Goal: Information Seeking & Learning: Learn about a topic

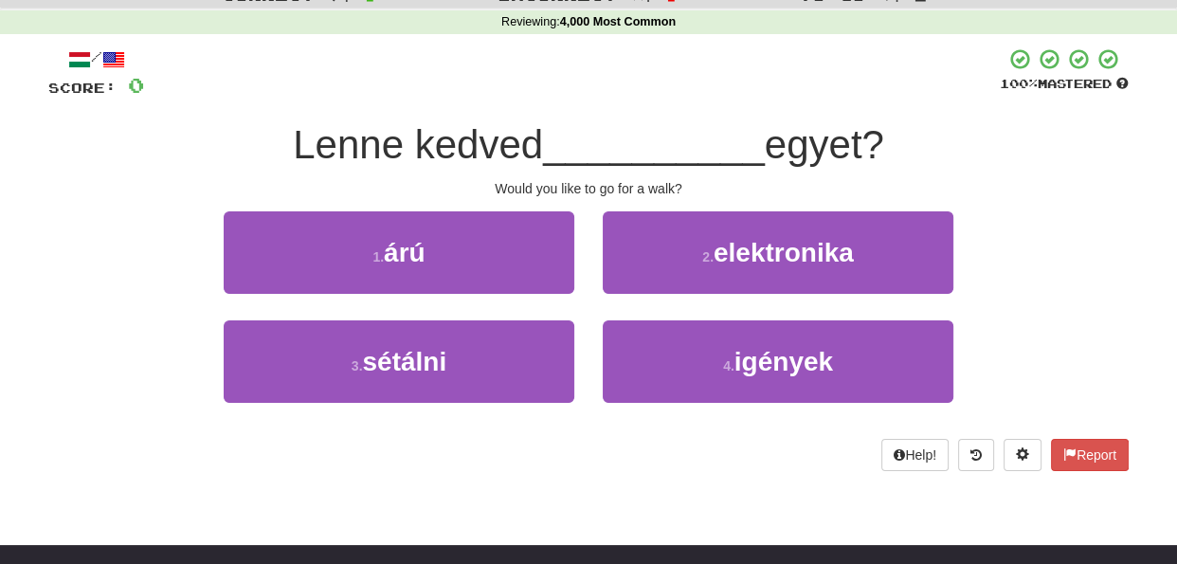
scroll to position [99, 0]
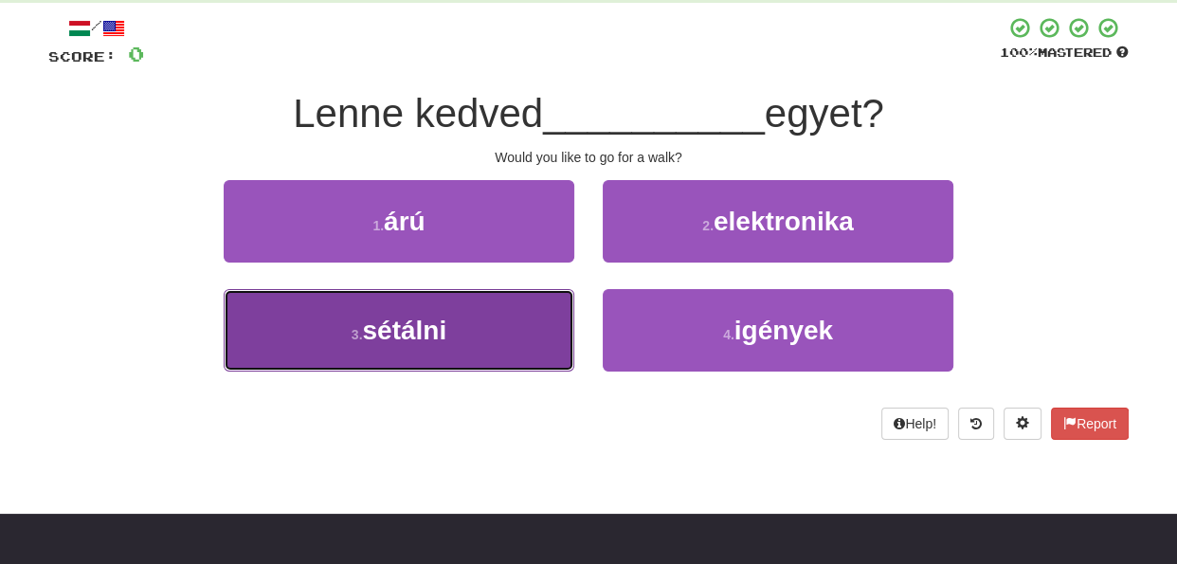
click at [558, 350] on button "3 . sétálni" at bounding box center [399, 330] width 351 height 82
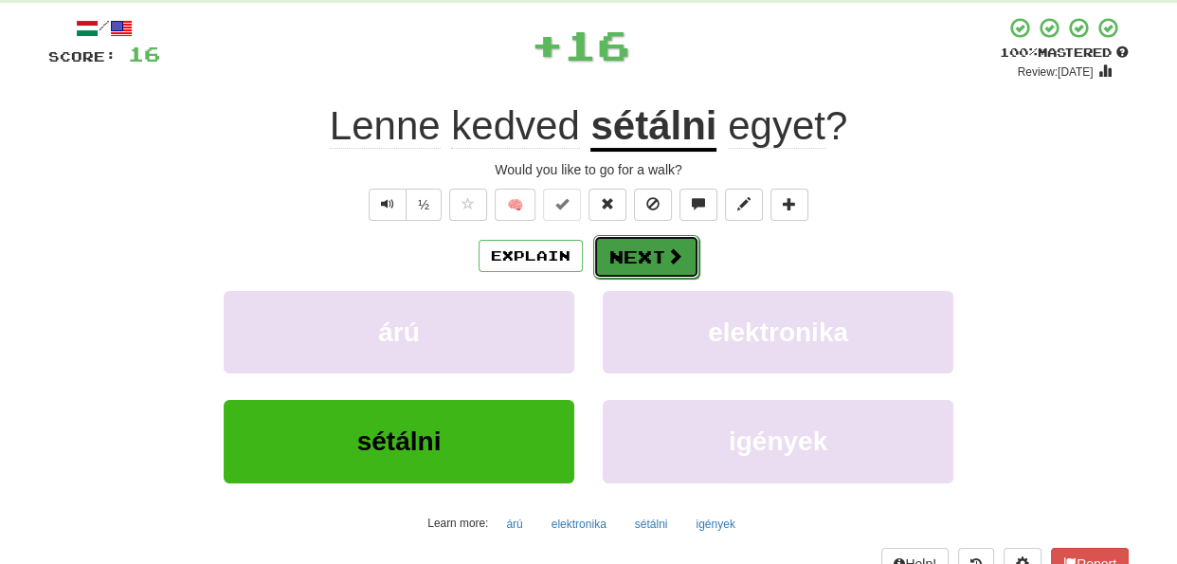
click at [618, 262] on button "Next" at bounding box center [646, 257] width 106 height 44
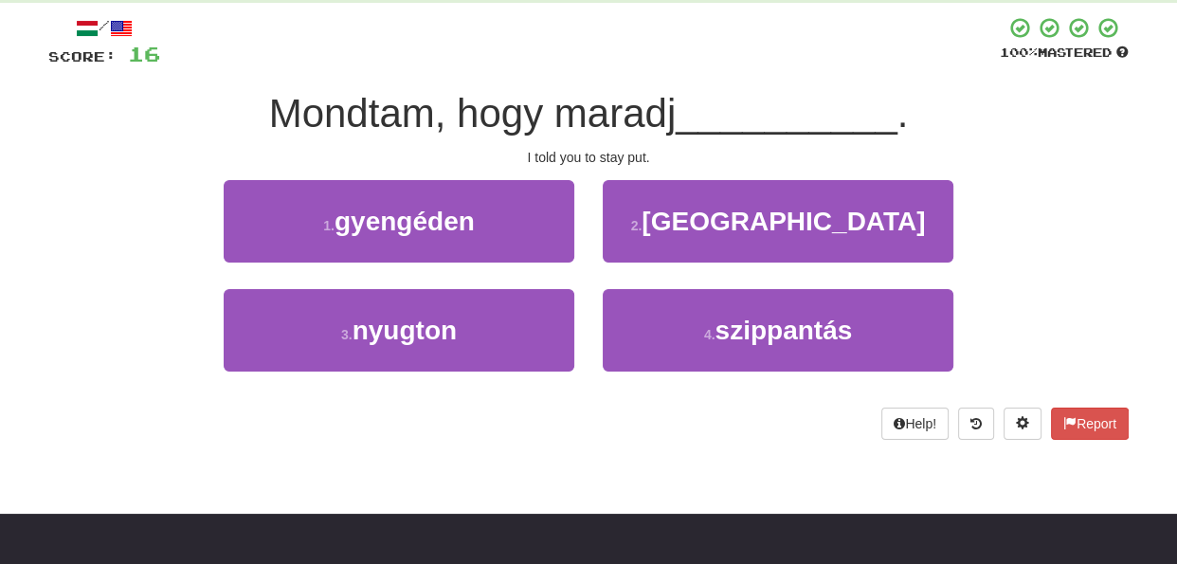
click at [691, 416] on div "Help! Report" at bounding box center [588, 423] width 1080 height 32
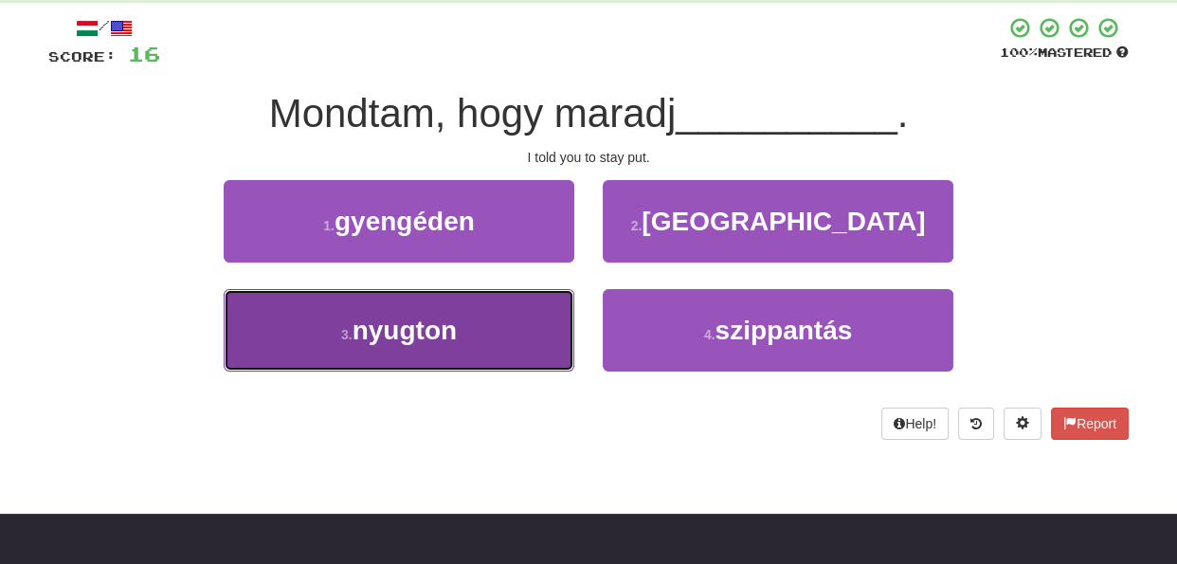
click at [534, 338] on button "3 . nyugton" at bounding box center [399, 330] width 351 height 82
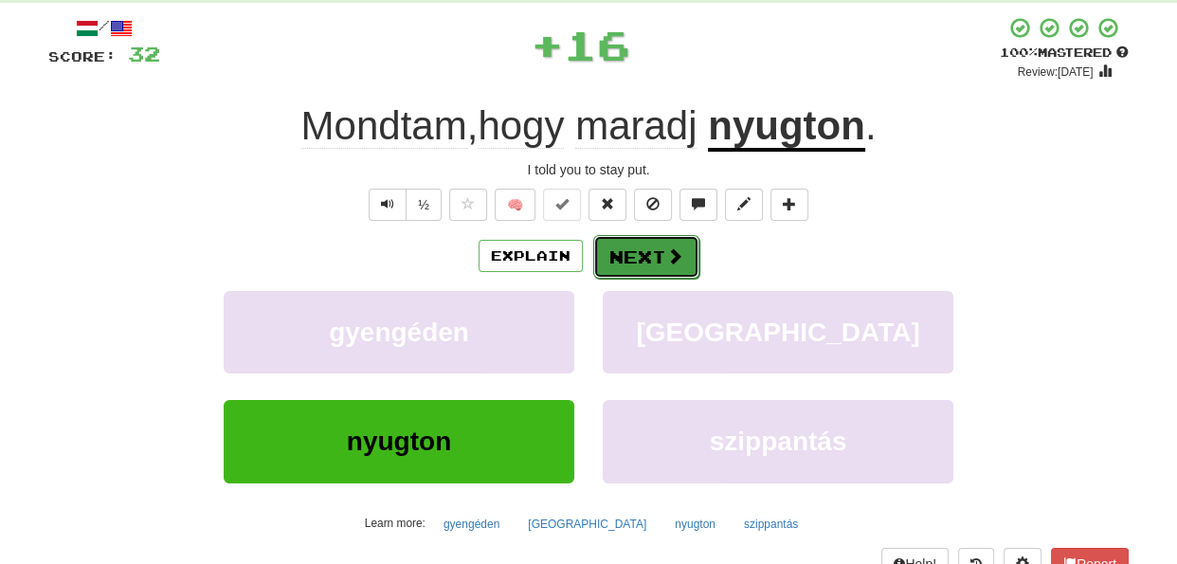
click at [637, 268] on button "Next" at bounding box center [646, 257] width 106 height 44
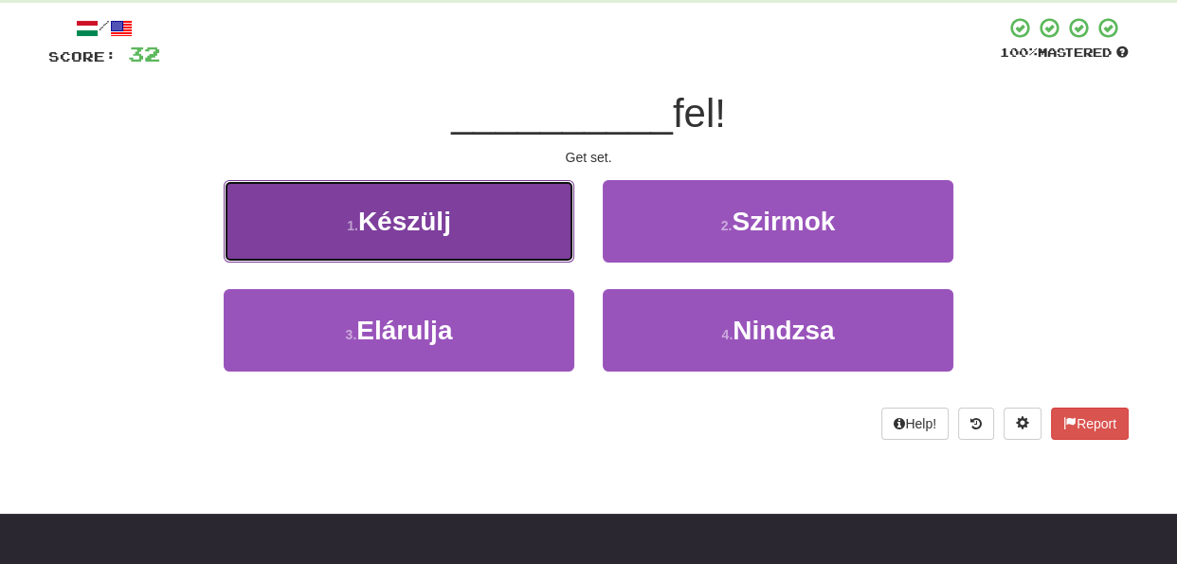
click at [530, 226] on button "1 . Készülj" at bounding box center [399, 221] width 351 height 82
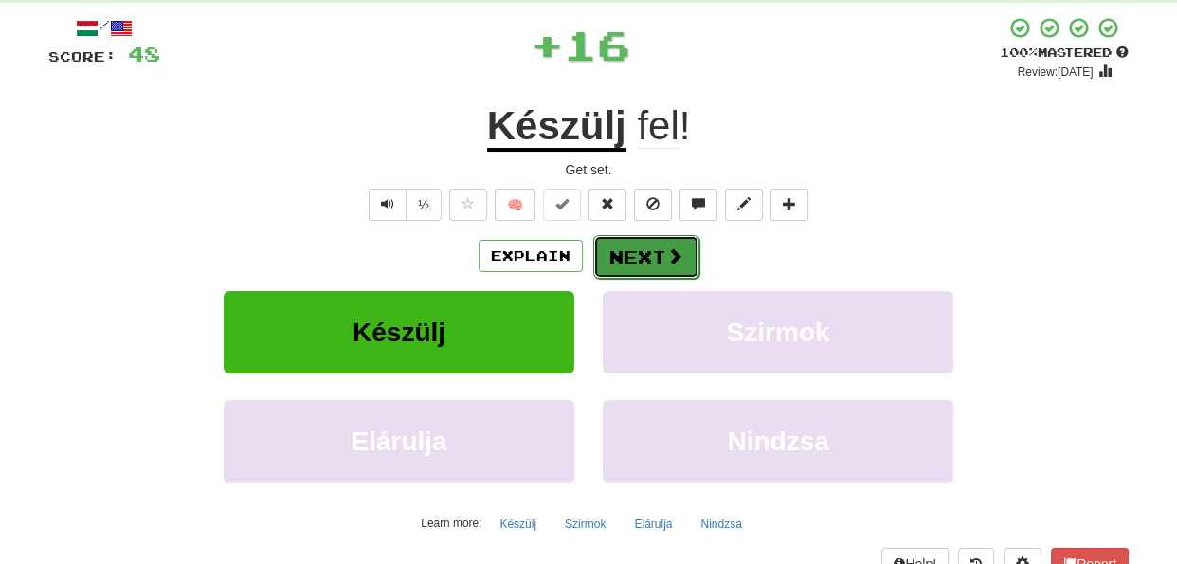
click at [642, 251] on button "Next" at bounding box center [646, 257] width 106 height 44
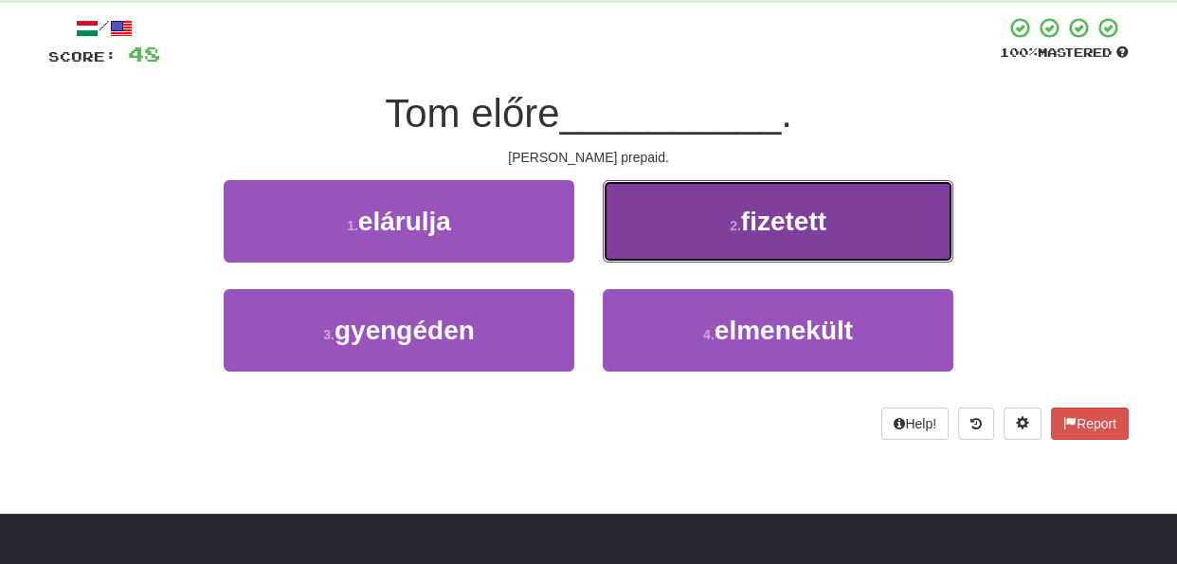
click at [684, 229] on button "2 . fizetett" at bounding box center [778, 221] width 351 height 82
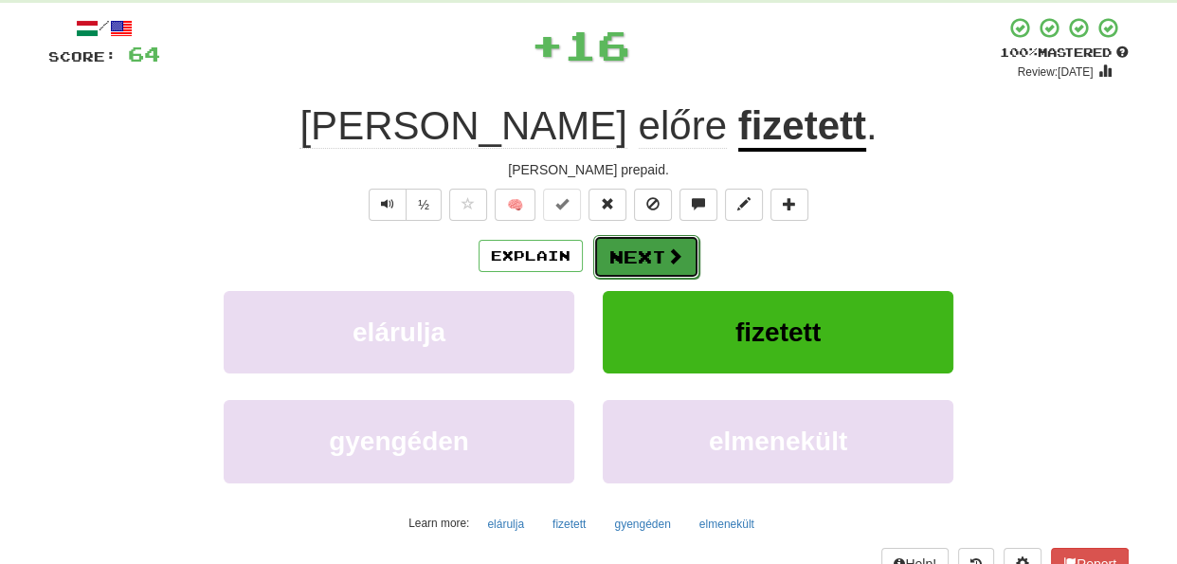
click at [670, 257] on span at bounding box center [674, 255] width 17 height 17
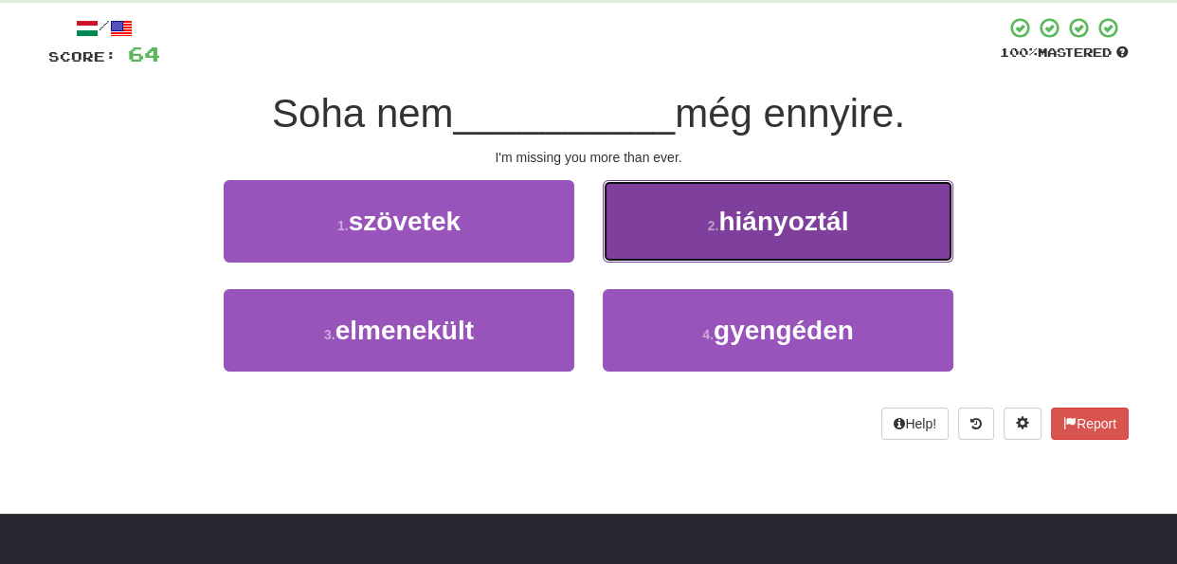
click at [670, 245] on button "2 . hiányoztál" at bounding box center [778, 221] width 351 height 82
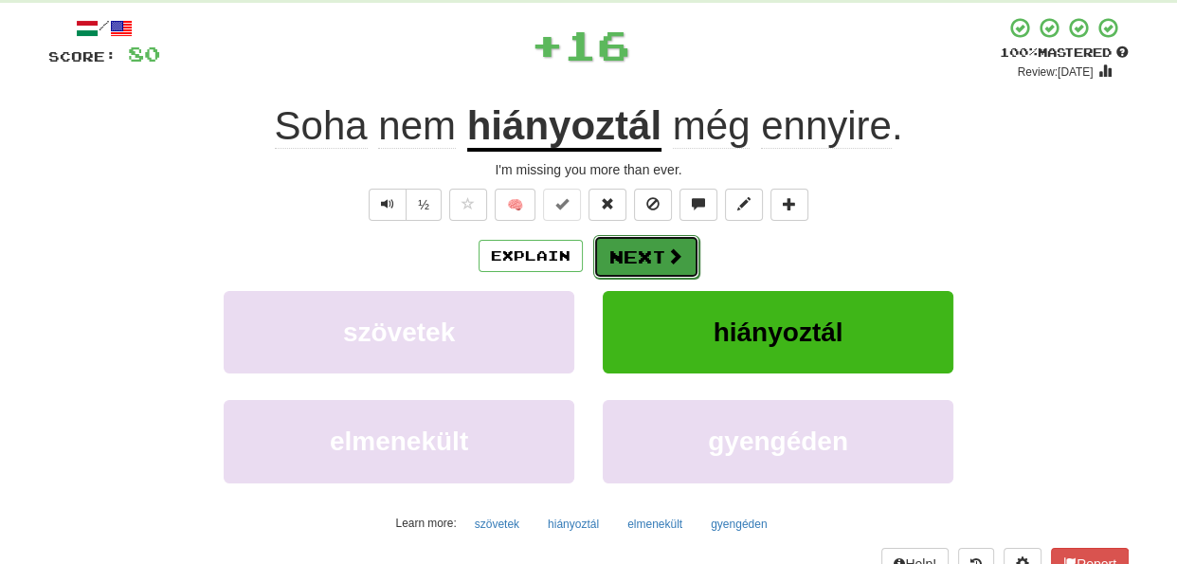
click at [630, 260] on button "Next" at bounding box center [646, 257] width 106 height 44
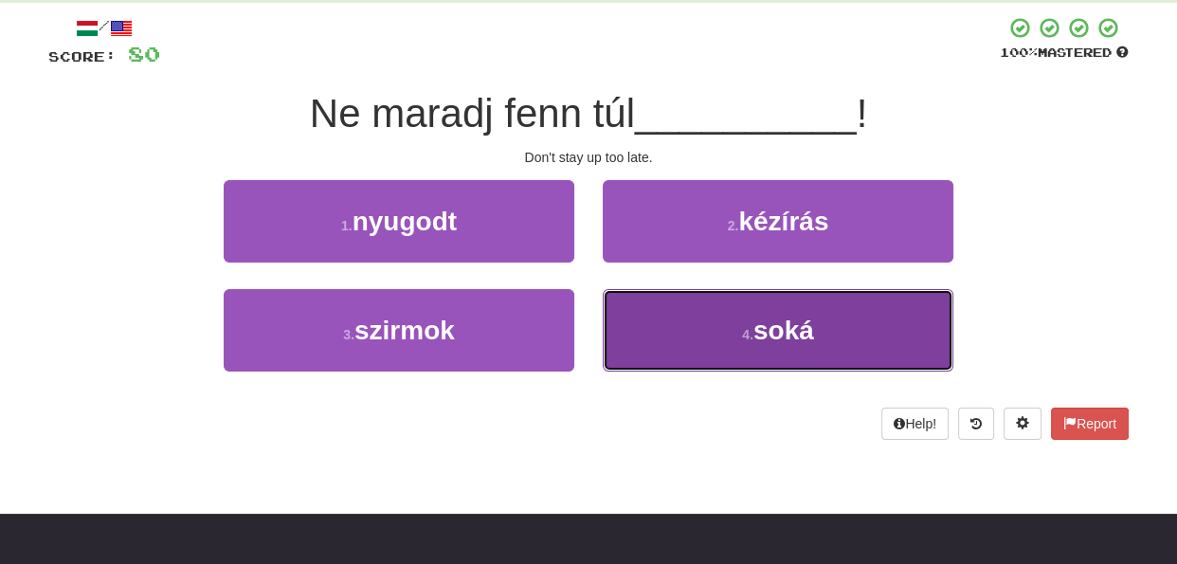
click at [642, 327] on button "4 . soká" at bounding box center [778, 330] width 351 height 82
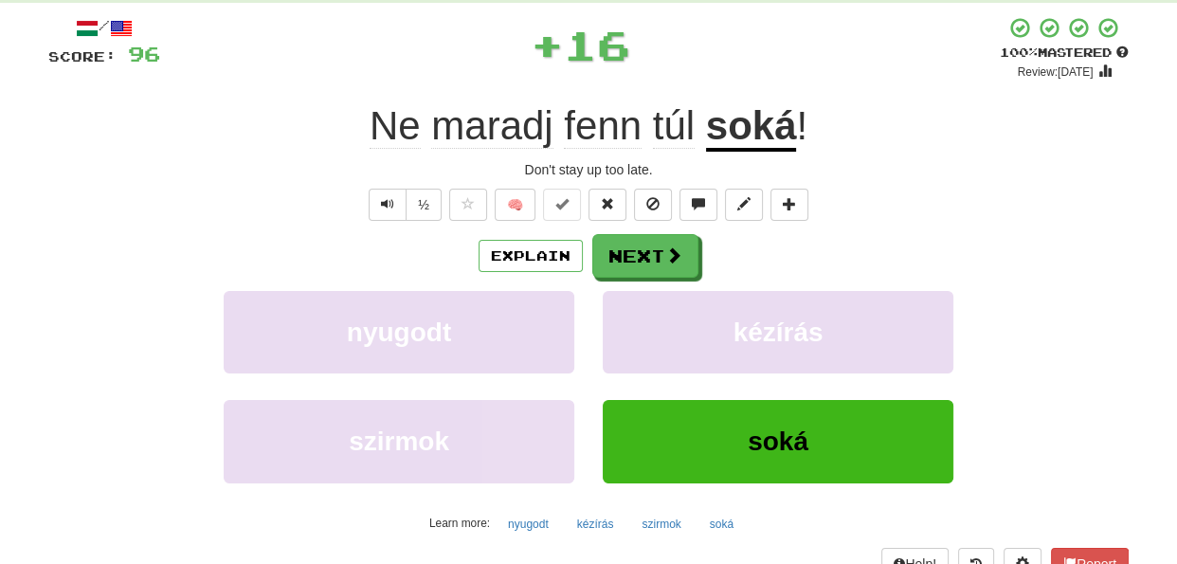
click at [644, 231] on div "/ Score: 96 + 16 100 % Mastered Review: 2026-02-11 Ne maradj fenn túl soká ! Do…" at bounding box center [588, 313] width 1080 height 594
click at [644, 244] on button "Next" at bounding box center [646, 257] width 106 height 44
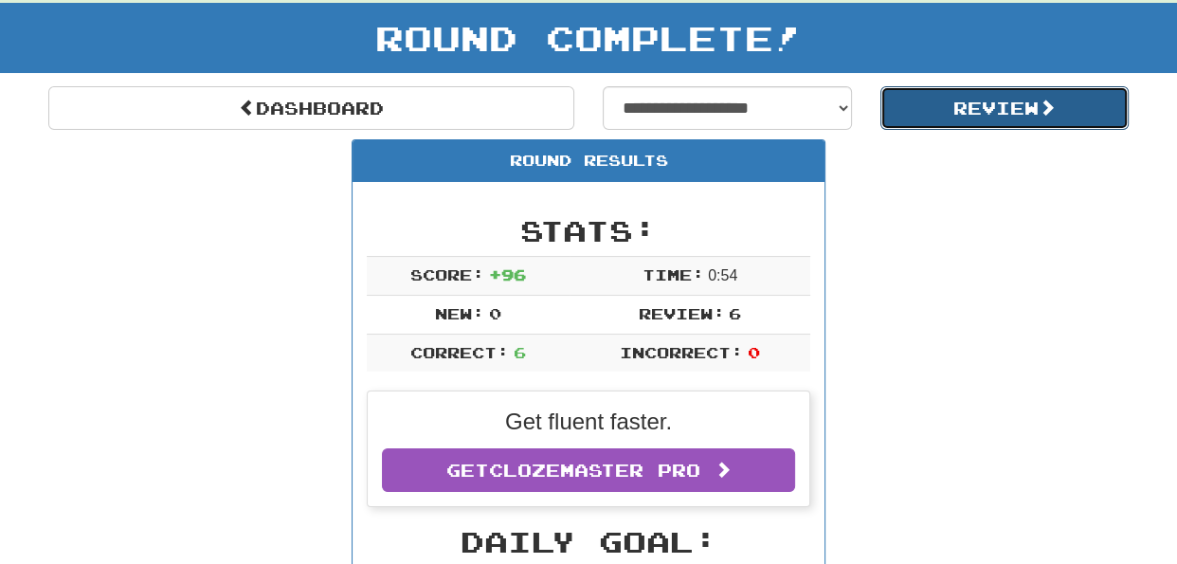
click at [949, 109] on button "Review" at bounding box center [1004, 108] width 249 height 44
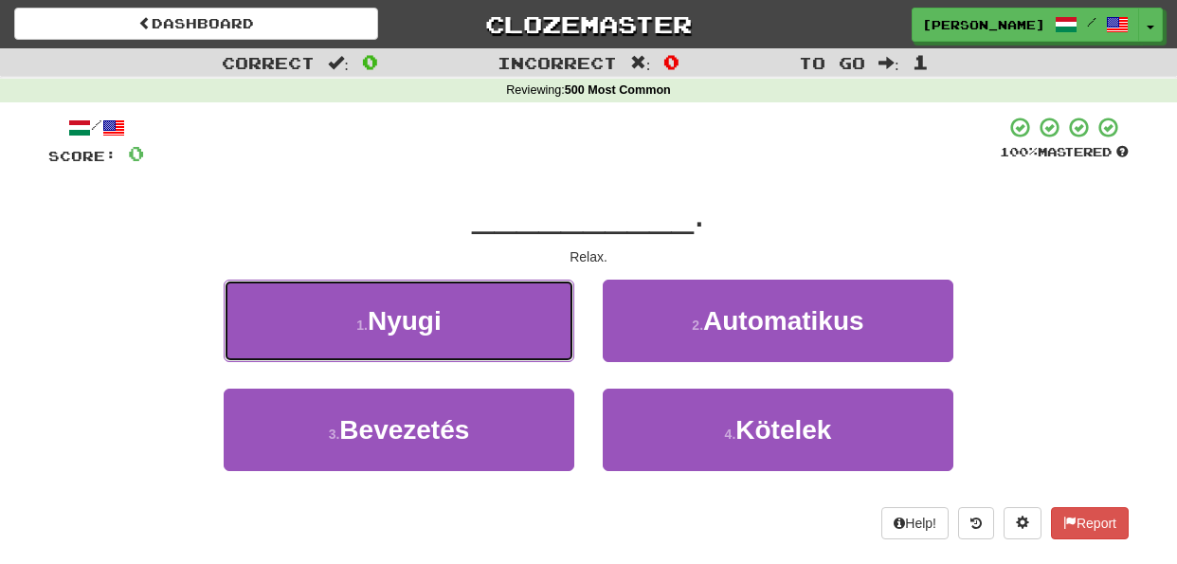
click at [533, 316] on button "1 . Nyugi" at bounding box center [399, 321] width 351 height 82
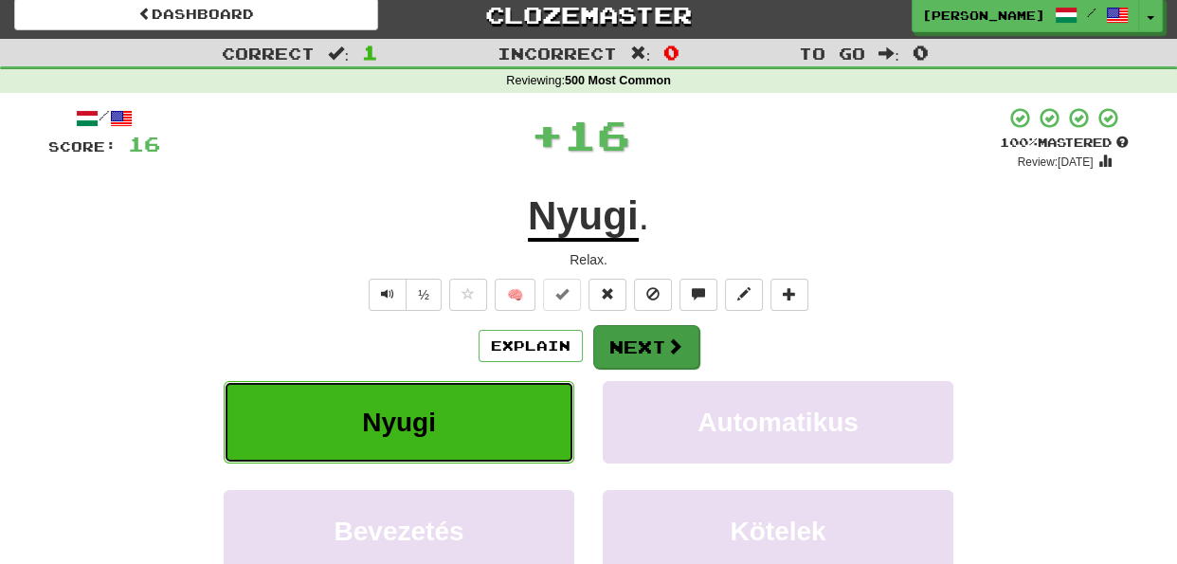
scroll to position [9, 0]
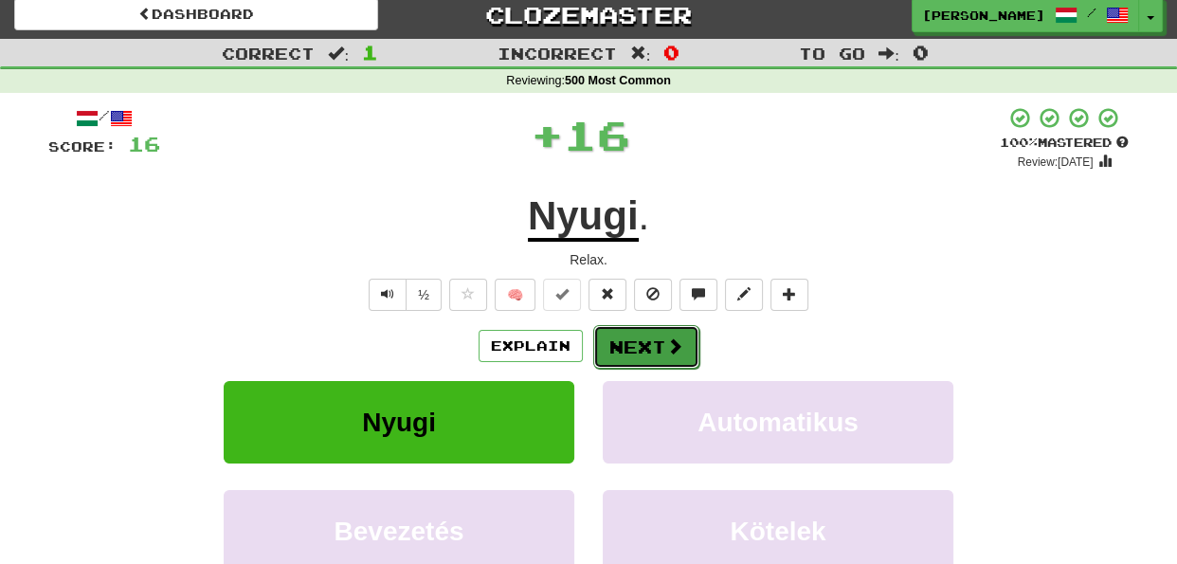
click at [649, 346] on button "Next" at bounding box center [646, 347] width 106 height 44
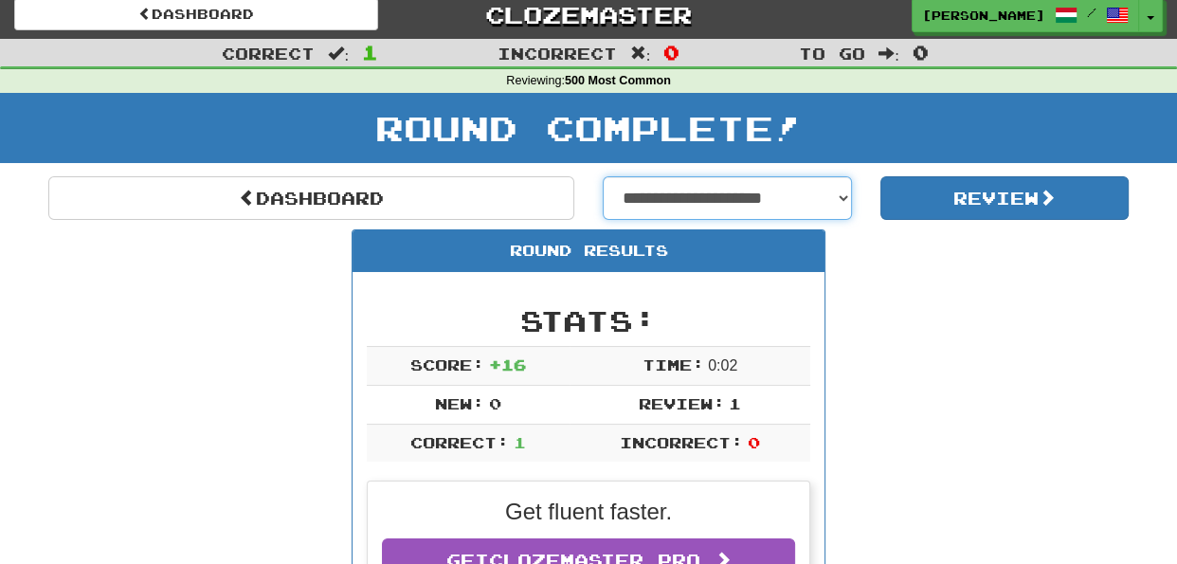
click at [840, 193] on select "**********" at bounding box center [727, 198] width 249 height 44
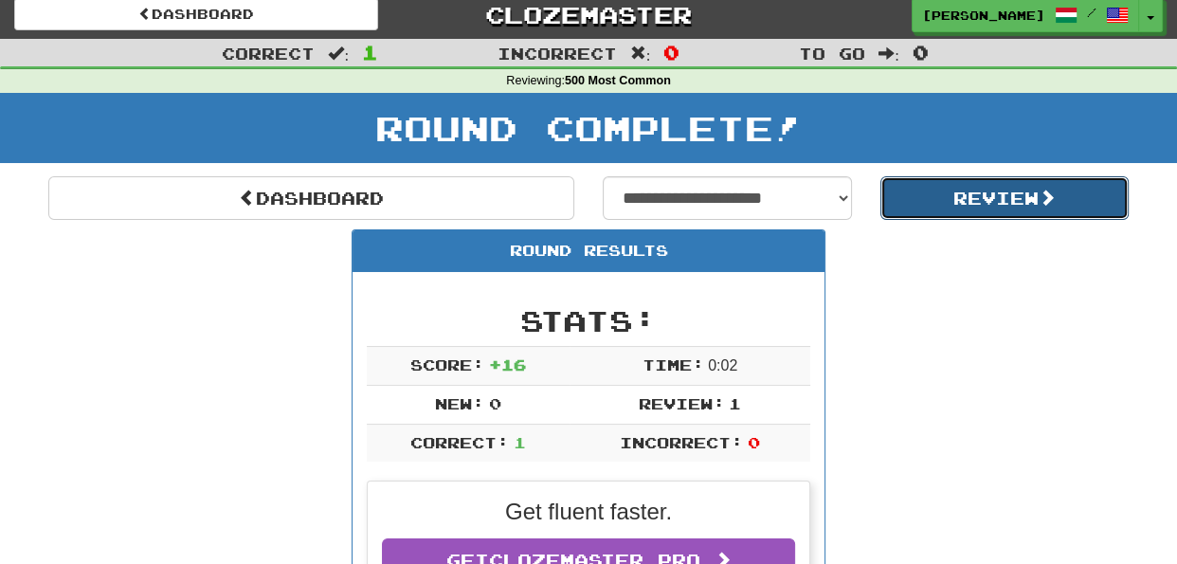
click at [909, 202] on button "Review" at bounding box center [1004, 198] width 249 height 44
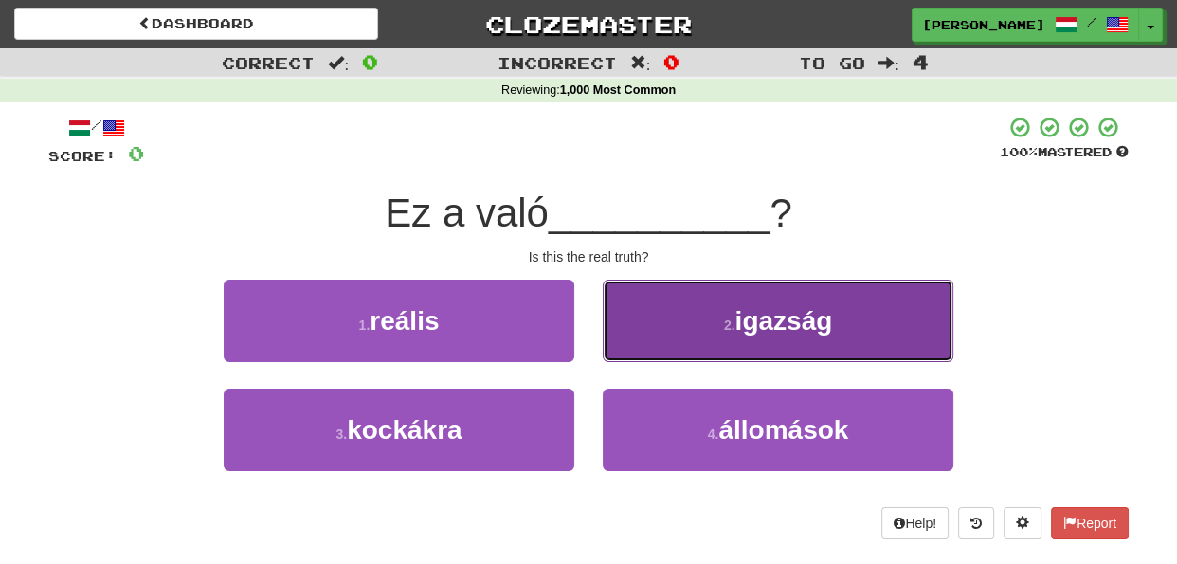
click at [690, 323] on button "2 . igazság" at bounding box center [778, 321] width 351 height 82
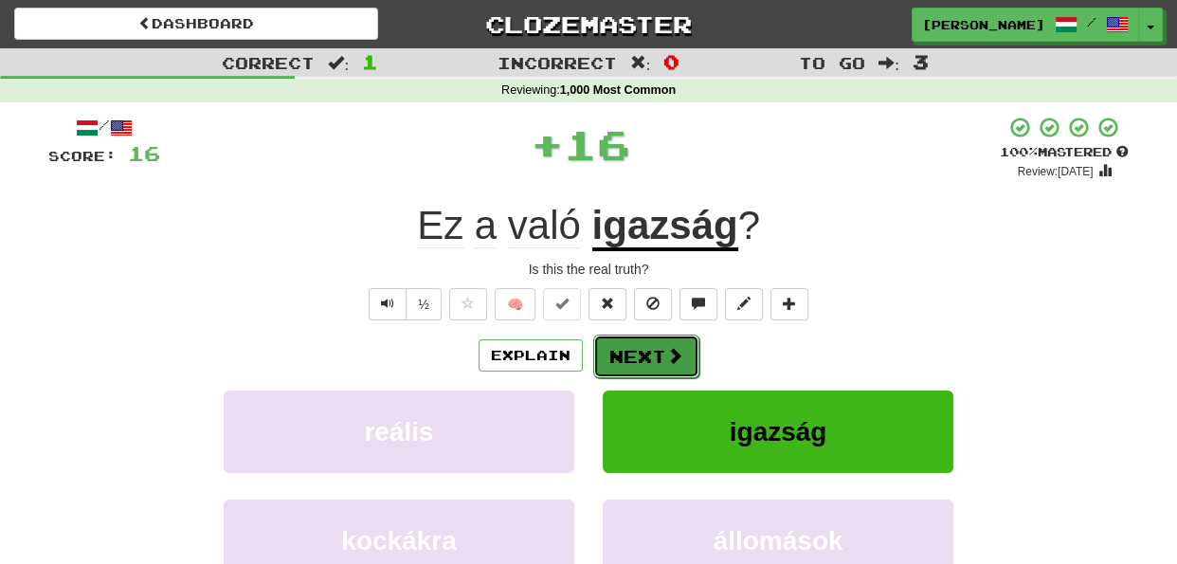
click at [667, 354] on span at bounding box center [674, 355] width 17 height 17
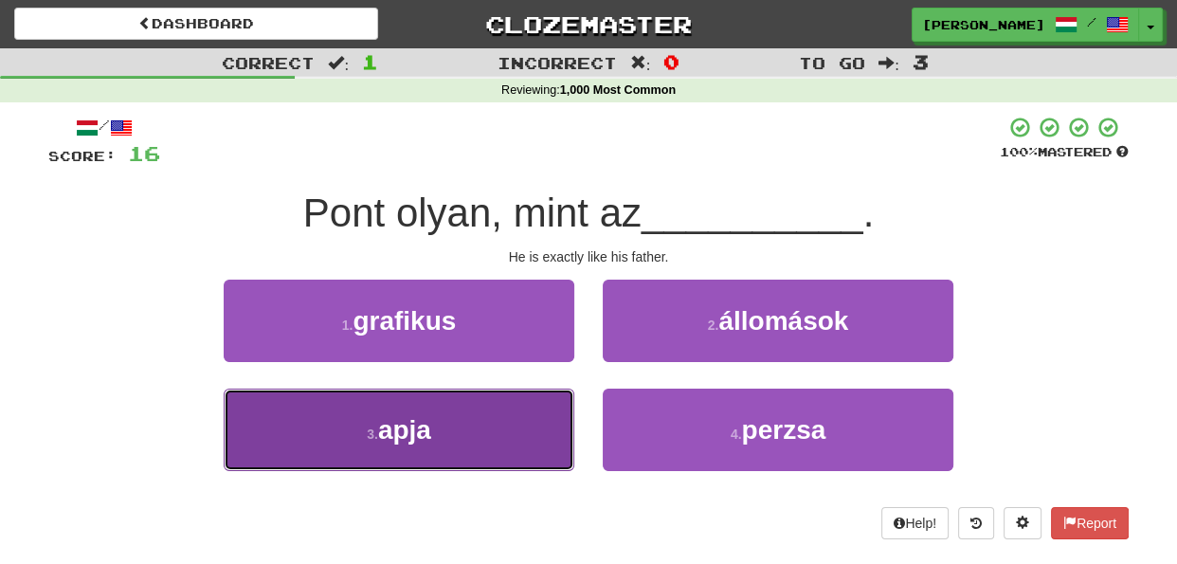
click at [526, 438] on button "3 . apja" at bounding box center [399, 430] width 351 height 82
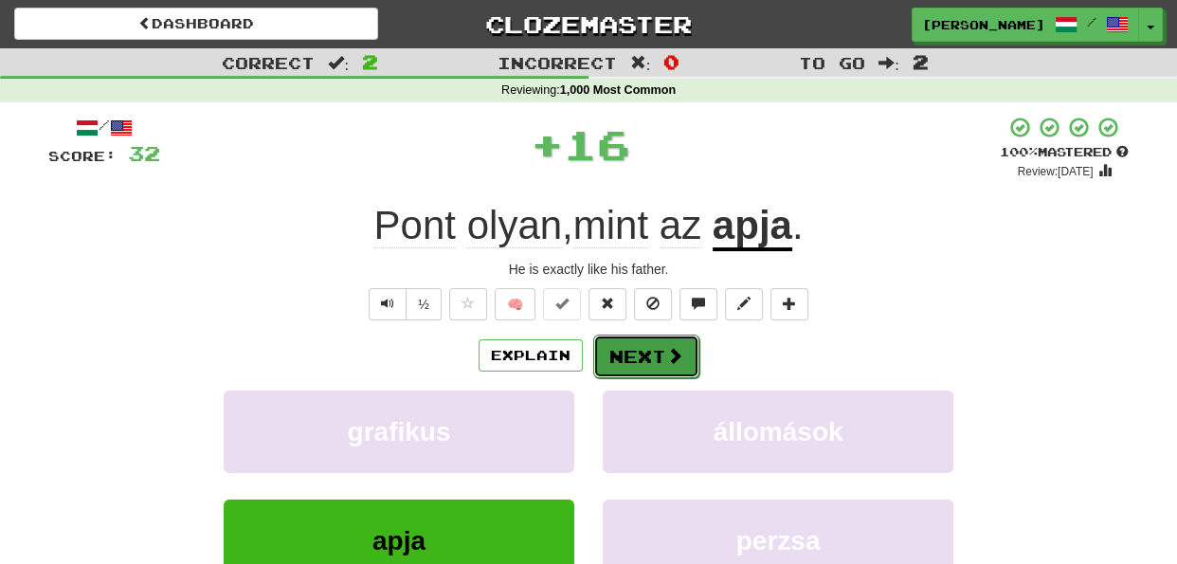
click at [621, 353] on button "Next" at bounding box center [646, 357] width 106 height 44
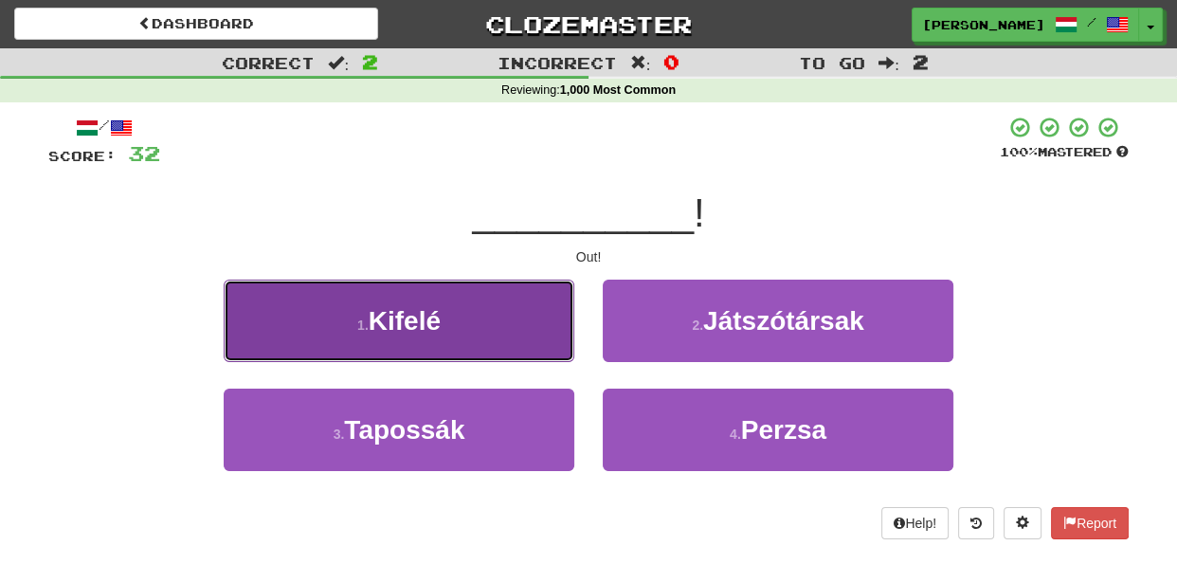
click at [545, 342] on button "1 . Kifelé" at bounding box center [399, 321] width 351 height 82
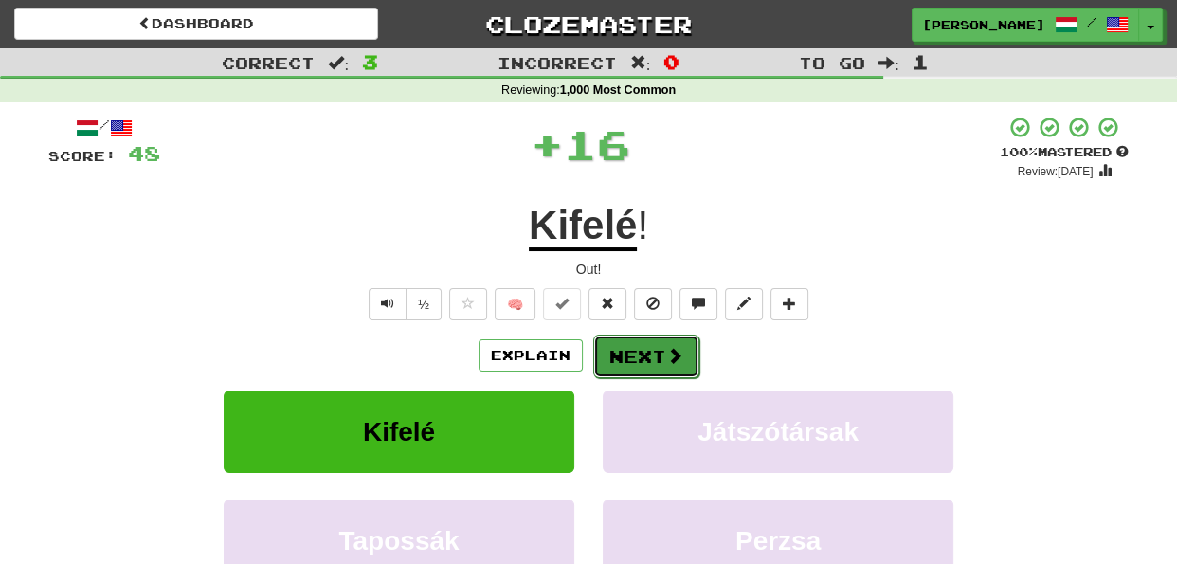
click at [642, 351] on button "Next" at bounding box center [646, 357] width 106 height 44
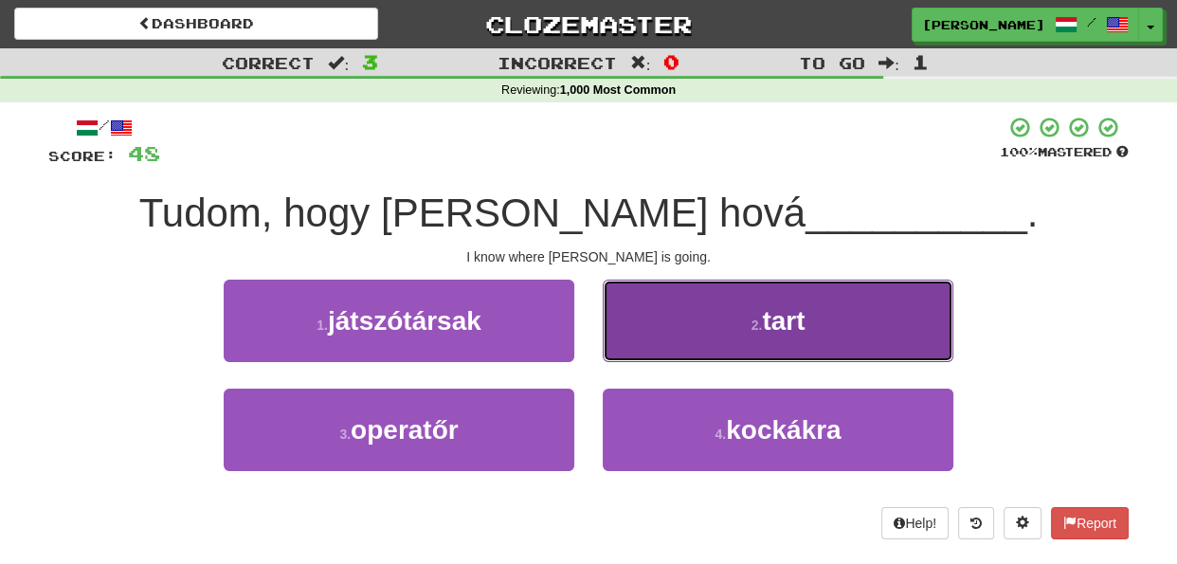
click at [644, 326] on button "2 . tart" at bounding box center [778, 321] width 351 height 82
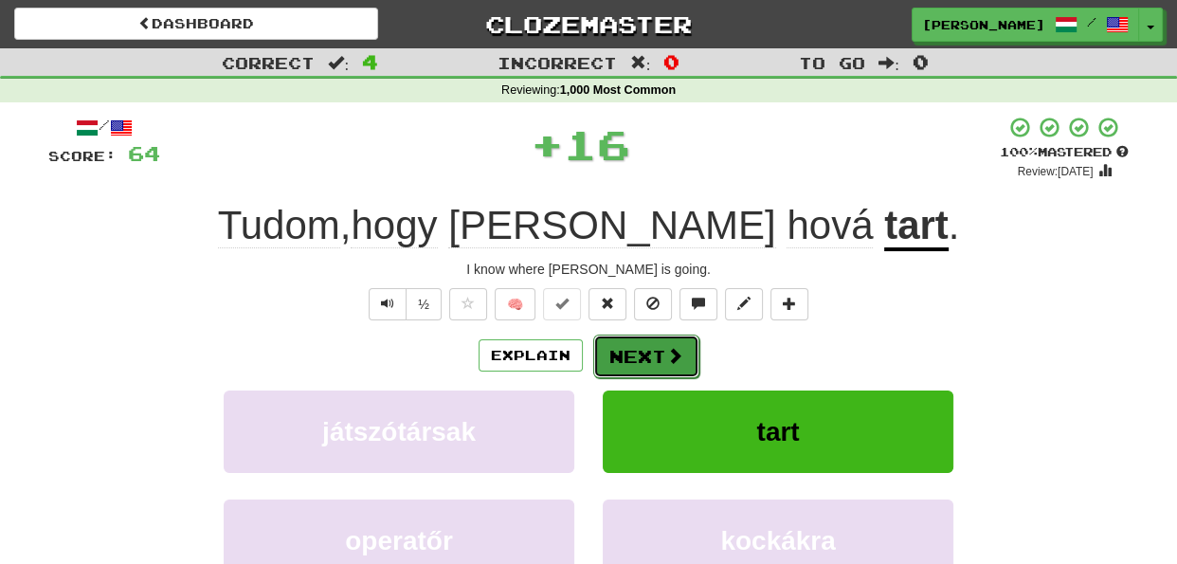
click at [639, 351] on button "Next" at bounding box center [646, 357] width 106 height 44
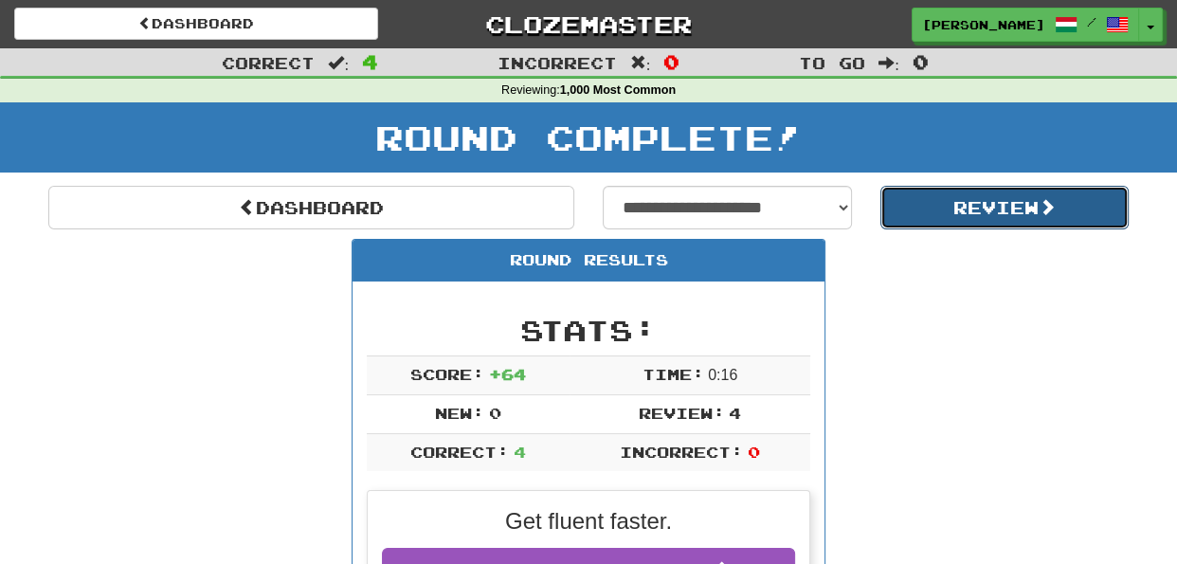
click at [955, 196] on button "Review" at bounding box center [1004, 208] width 249 height 44
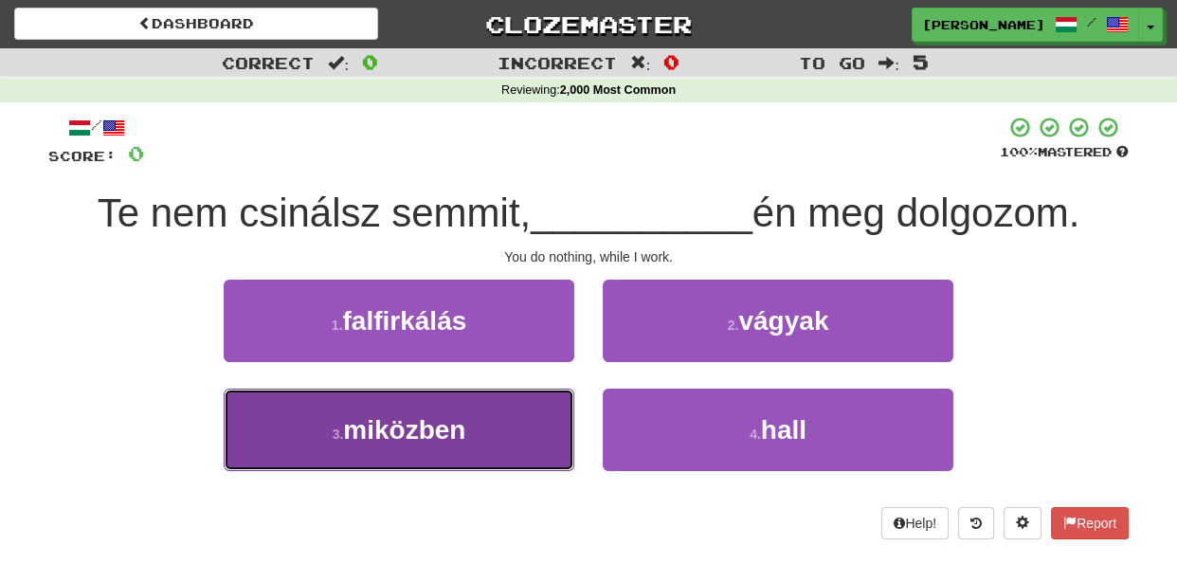
click at [537, 418] on button "3 . miközben" at bounding box center [399, 430] width 351 height 82
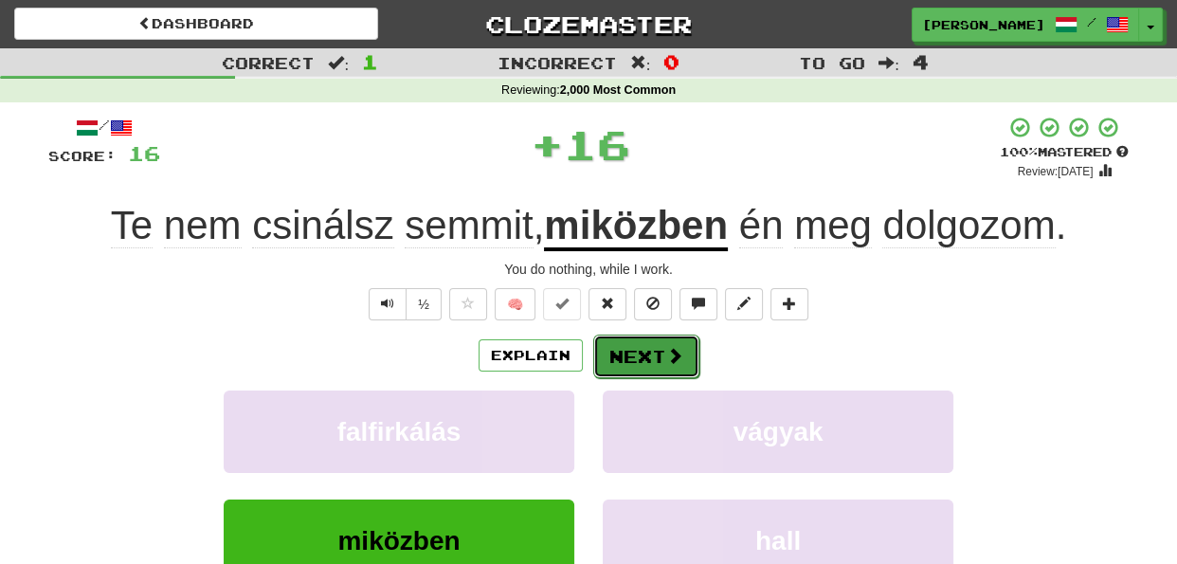
click at [625, 345] on button "Next" at bounding box center [646, 357] width 106 height 44
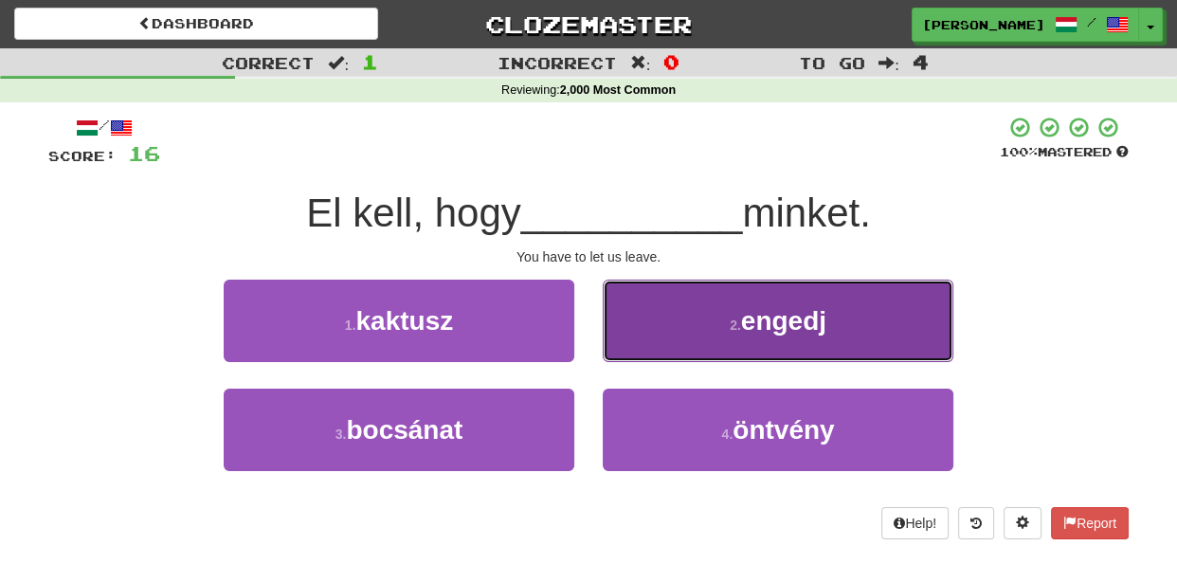
click at [653, 317] on button "2 . engedj" at bounding box center [778, 321] width 351 height 82
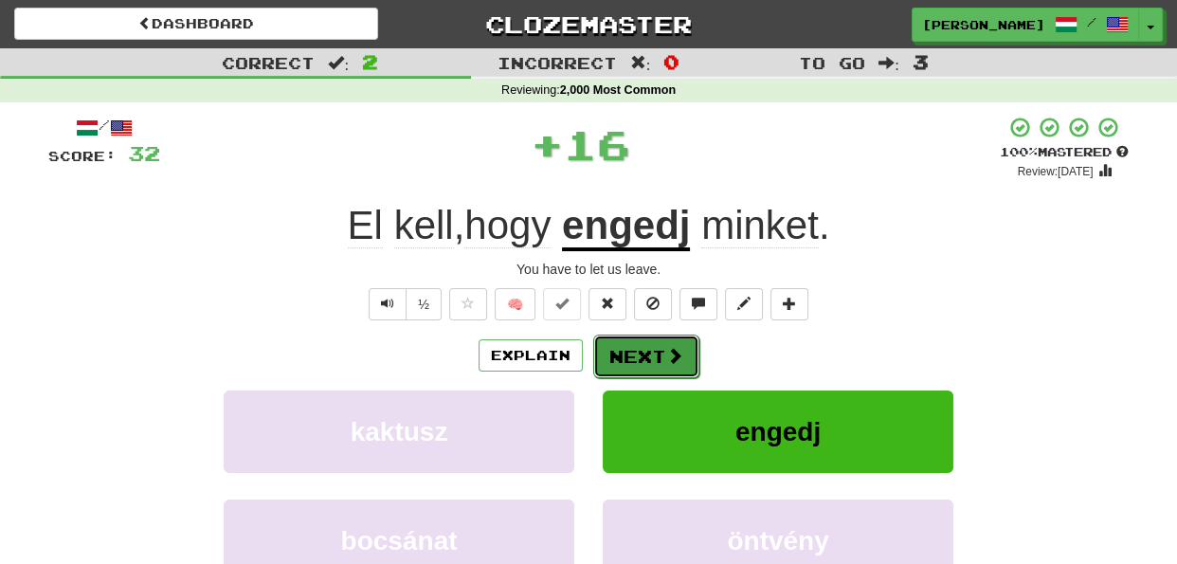
click at [630, 353] on button "Next" at bounding box center [646, 357] width 106 height 44
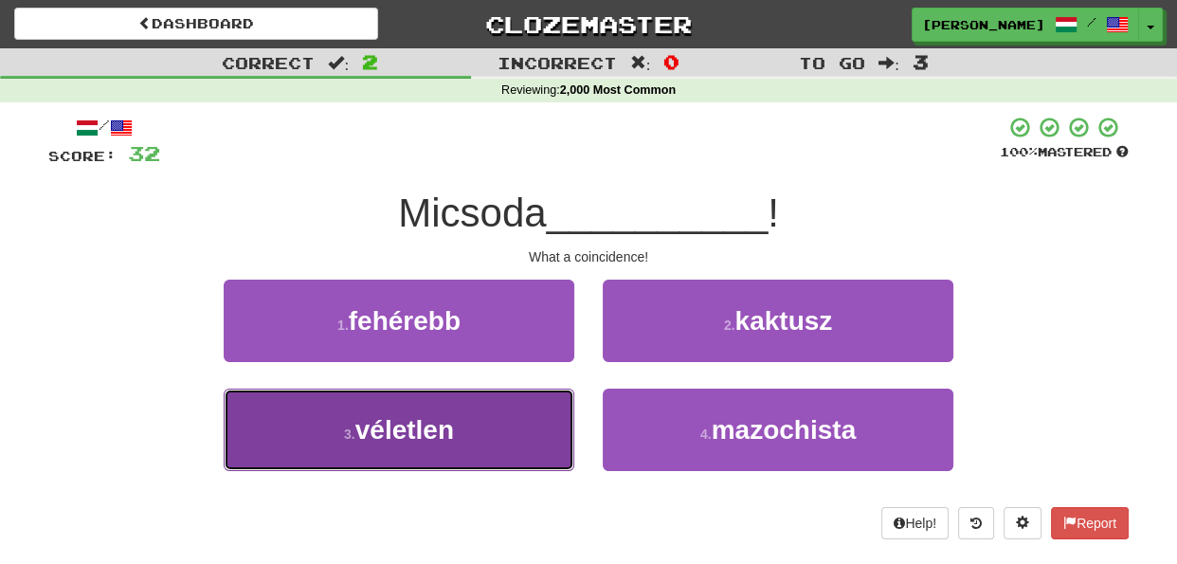
click at [554, 405] on button "3 . véletlen" at bounding box center [399, 430] width 351 height 82
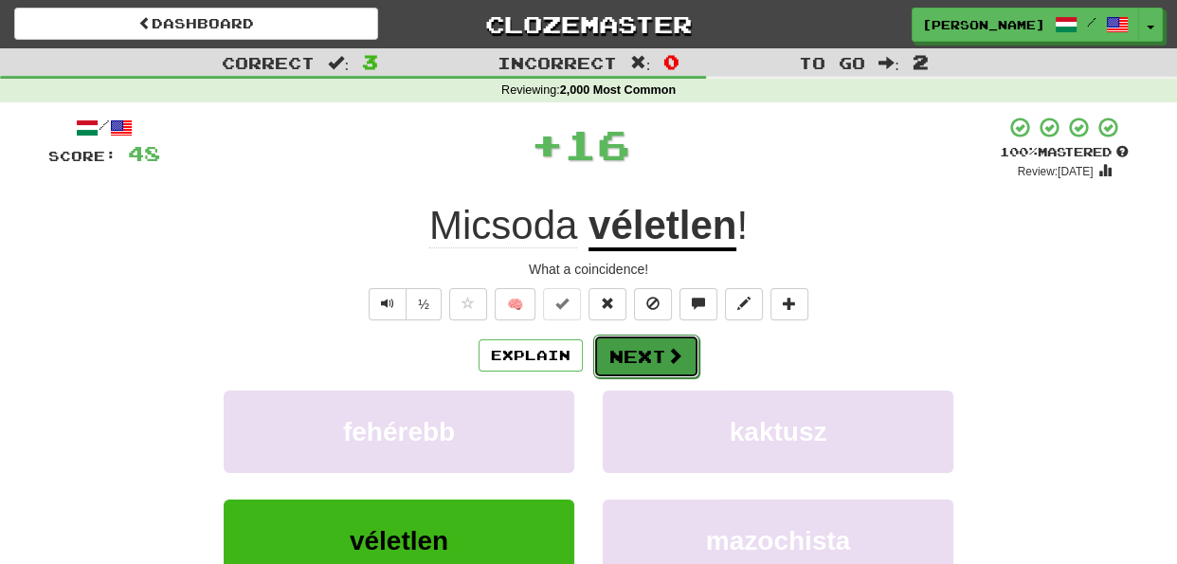
click at [624, 343] on button "Next" at bounding box center [646, 357] width 106 height 44
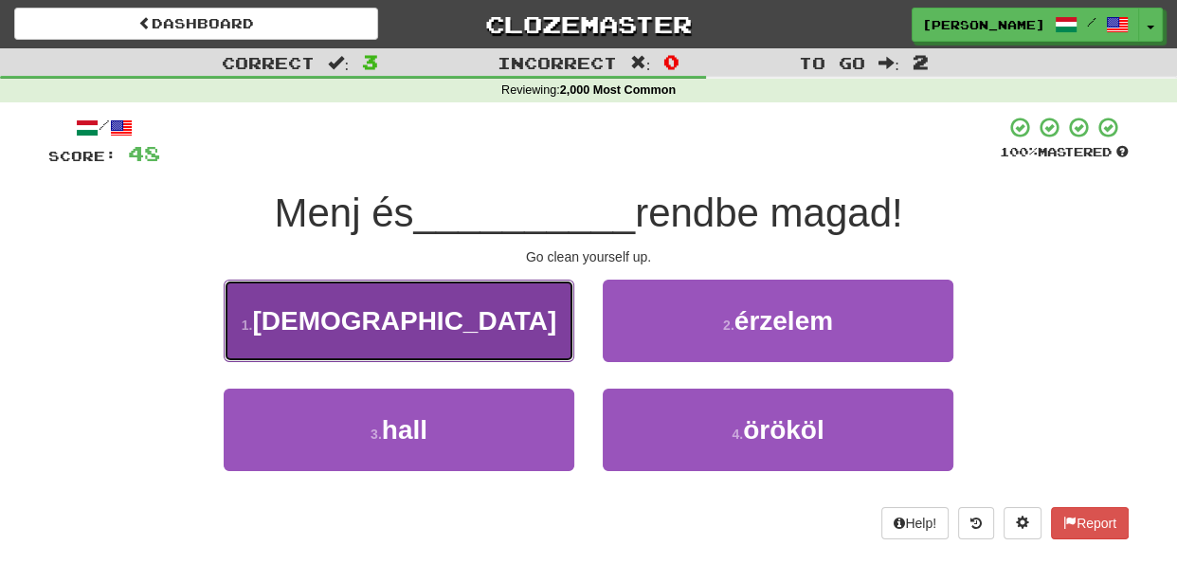
click at [542, 333] on button "1 . szedd" at bounding box center [399, 321] width 351 height 82
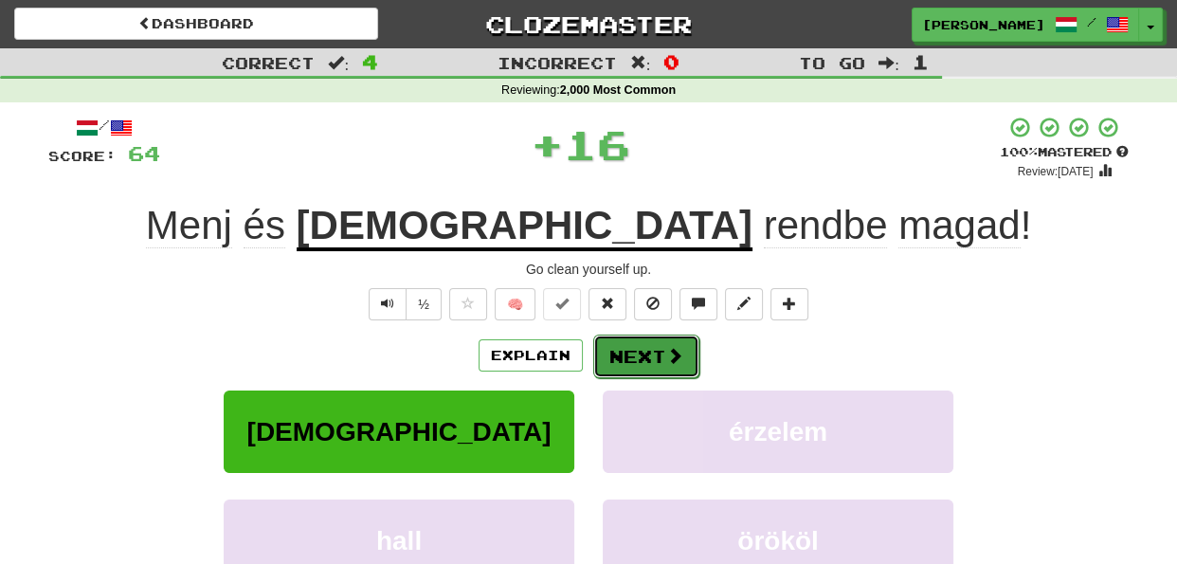
click at [617, 358] on button "Next" at bounding box center [646, 357] width 106 height 44
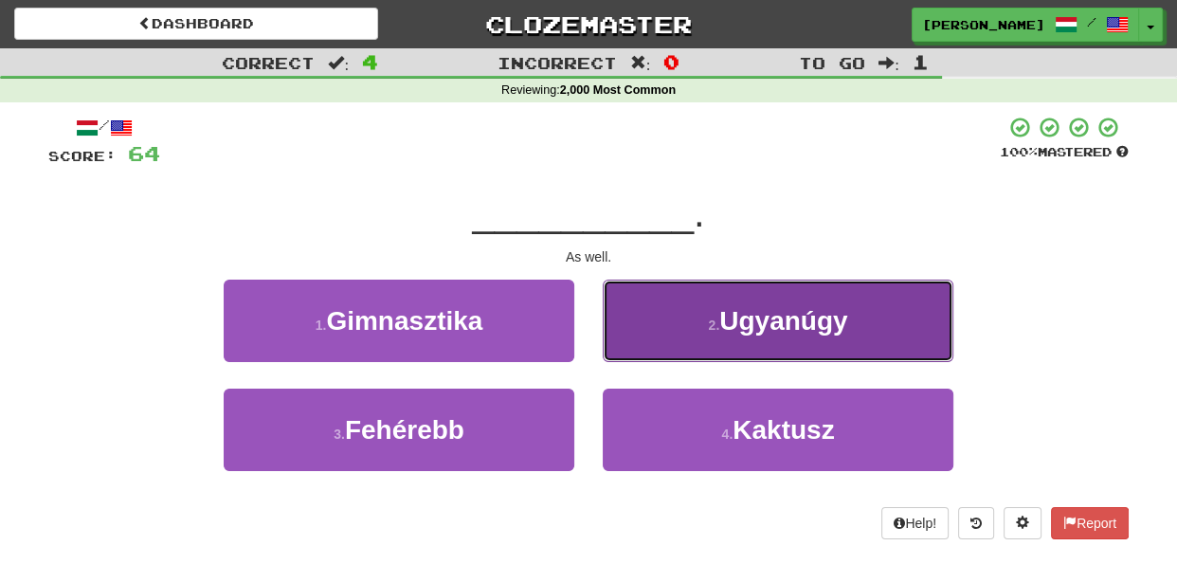
click at [669, 324] on button "2 . Ugyanúgy" at bounding box center [778, 321] width 351 height 82
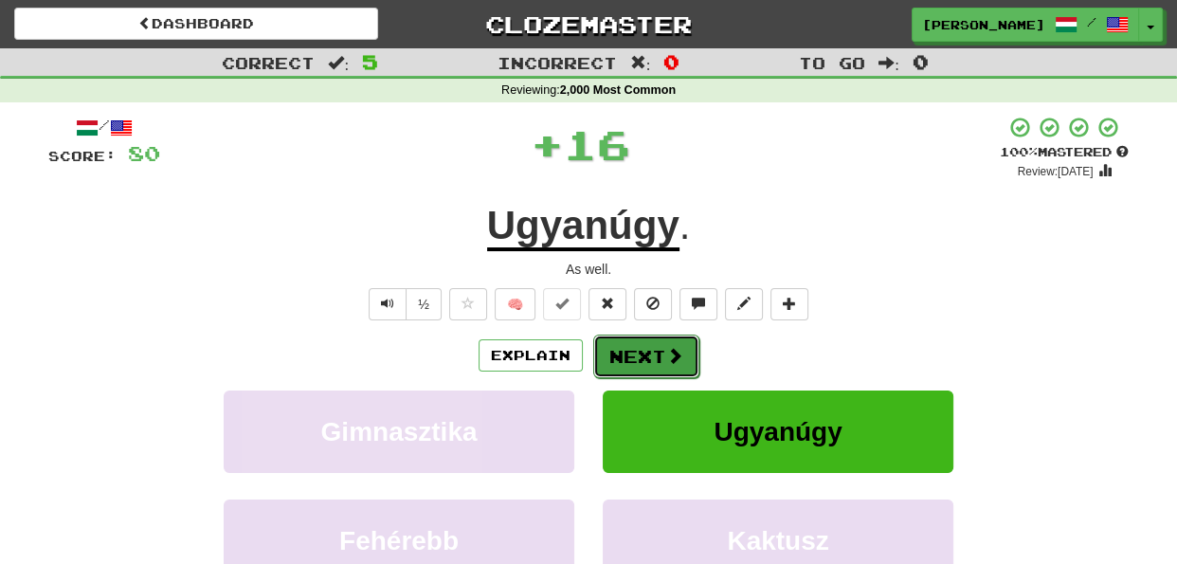
click at [639, 357] on button "Next" at bounding box center [646, 357] width 106 height 44
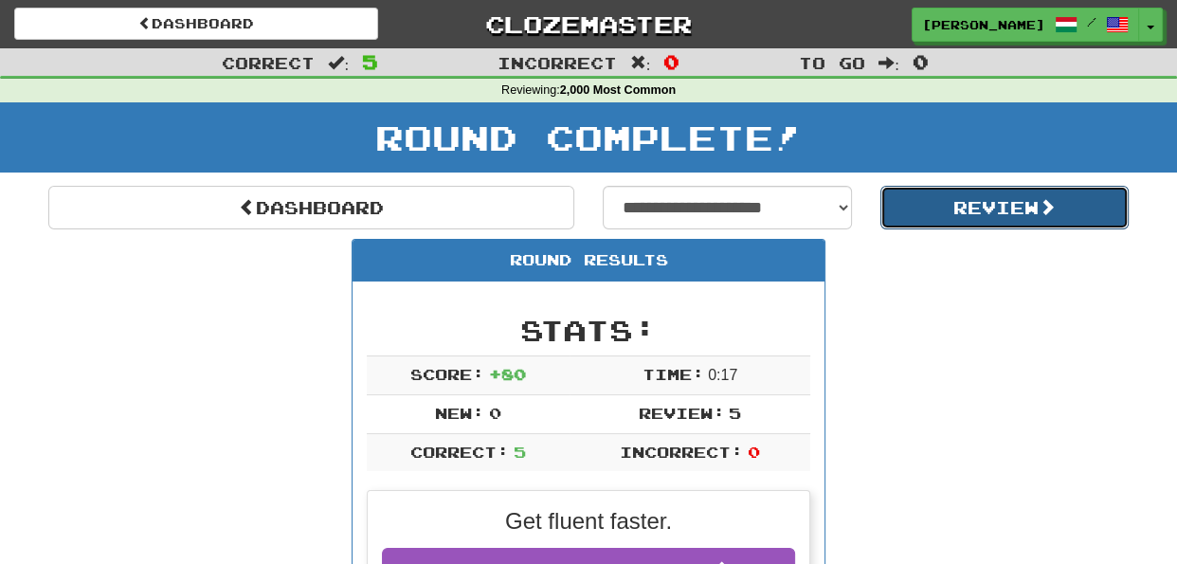
click at [917, 210] on button "Review" at bounding box center [1004, 208] width 249 height 44
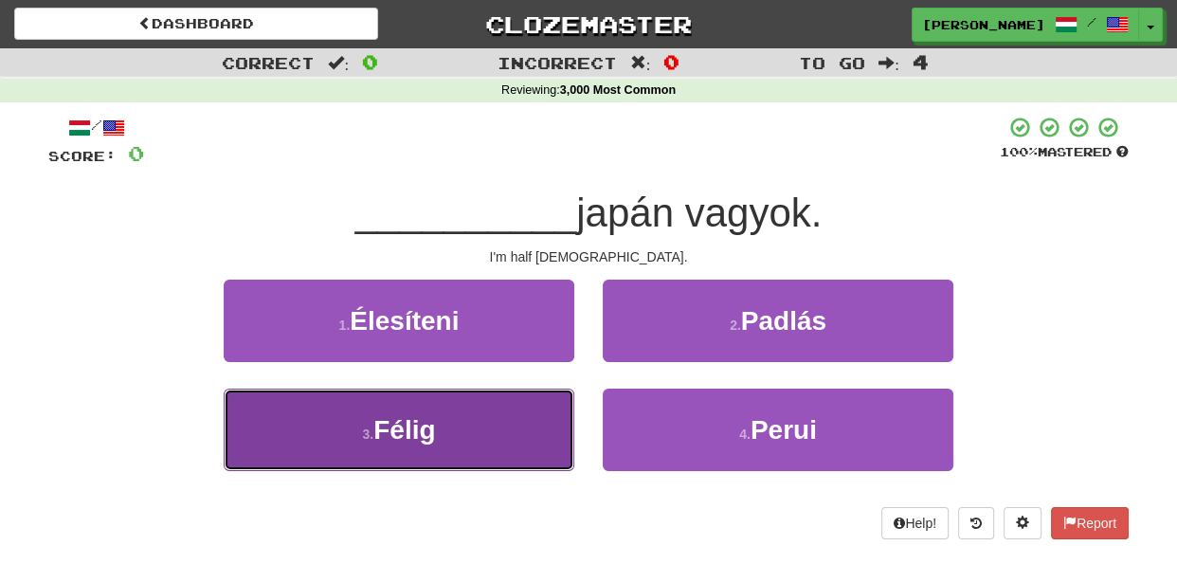
click at [541, 429] on button "3 . Félig" at bounding box center [399, 430] width 351 height 82
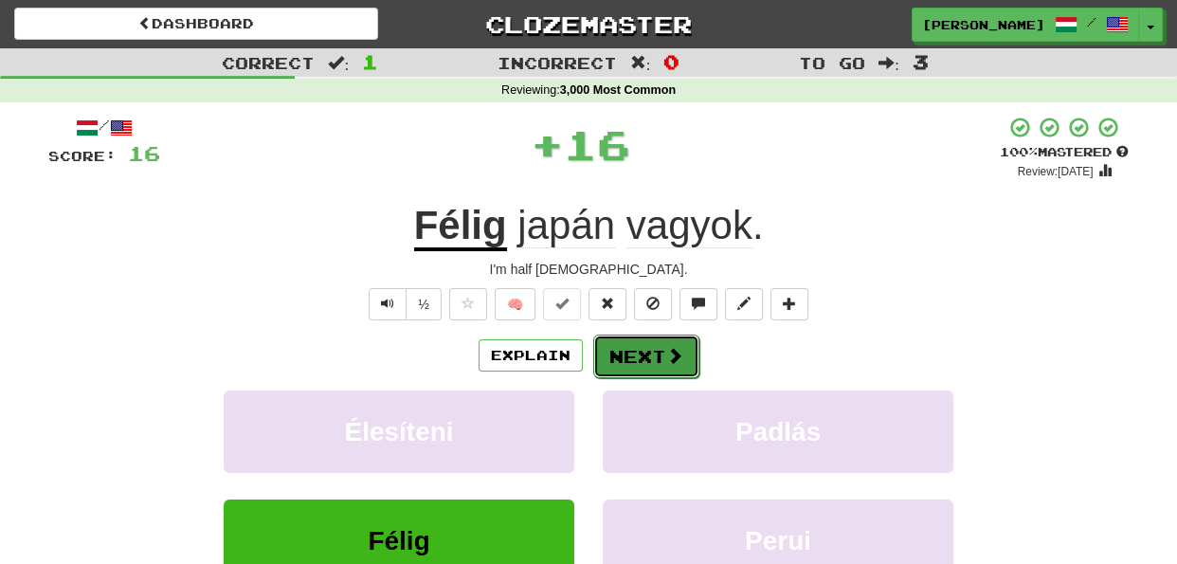
click at [639, 340] on button "Next" at bounding box center [646, 357] width 106 height 44
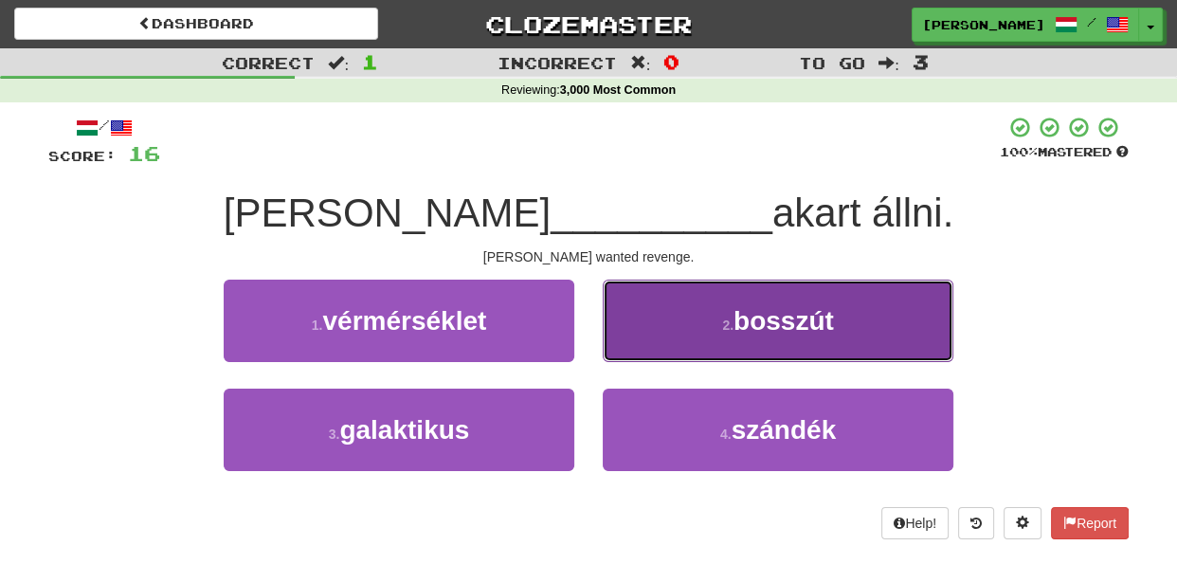
click at [676, 318] on button "2 . bosszút" at bounding box center [778, 321] width 351 height 82
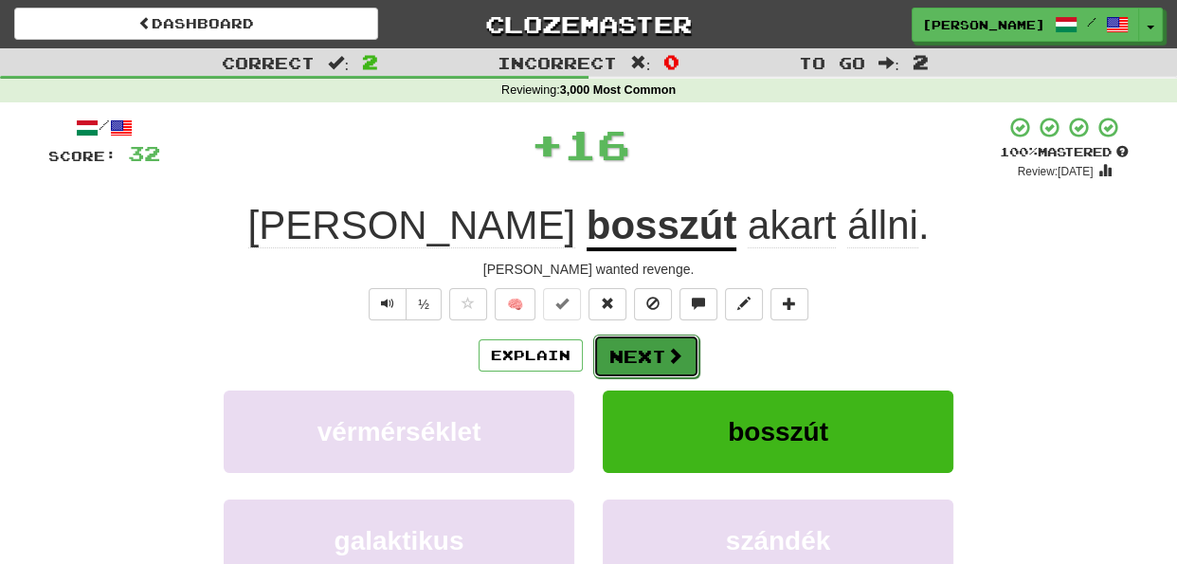
click at [640, 354] on button "Next" at bounding box center [646, 357] width 106 height 44
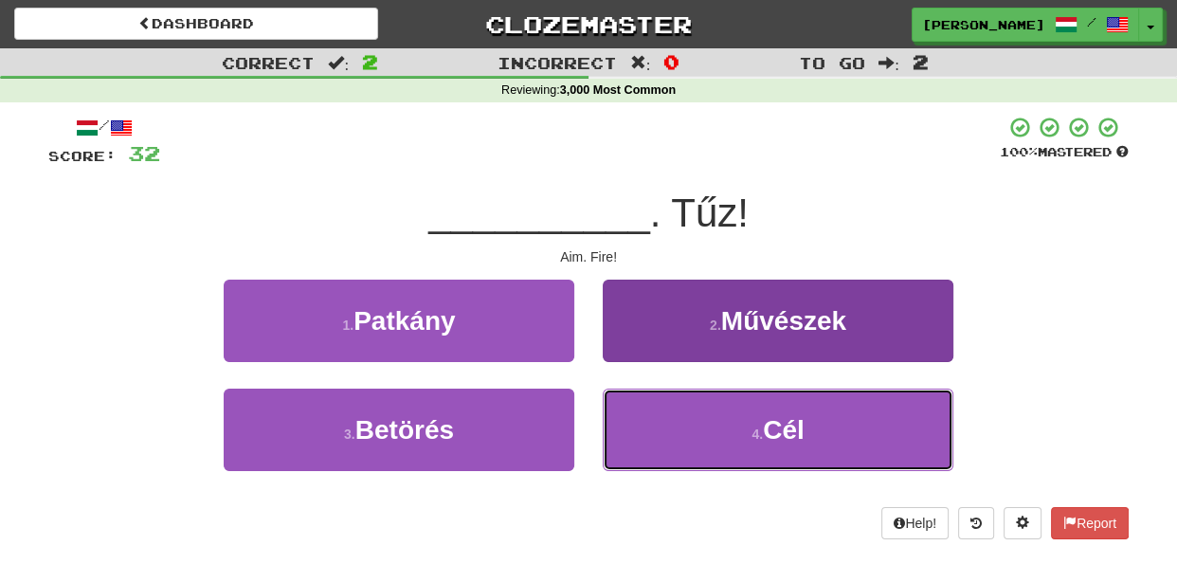
click at [644, 423] on button "4 . Cél" at bounding box center [778, 430] width 351 height 82
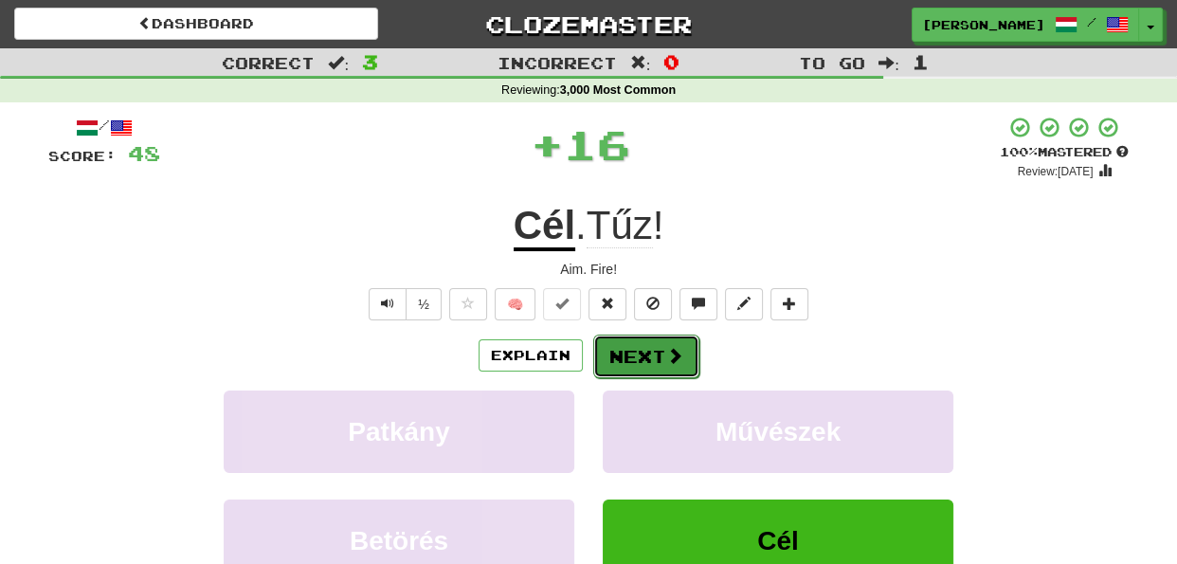
click at [662, 362] on button "Next" at bounding box center [646, 357] width 106 height 44
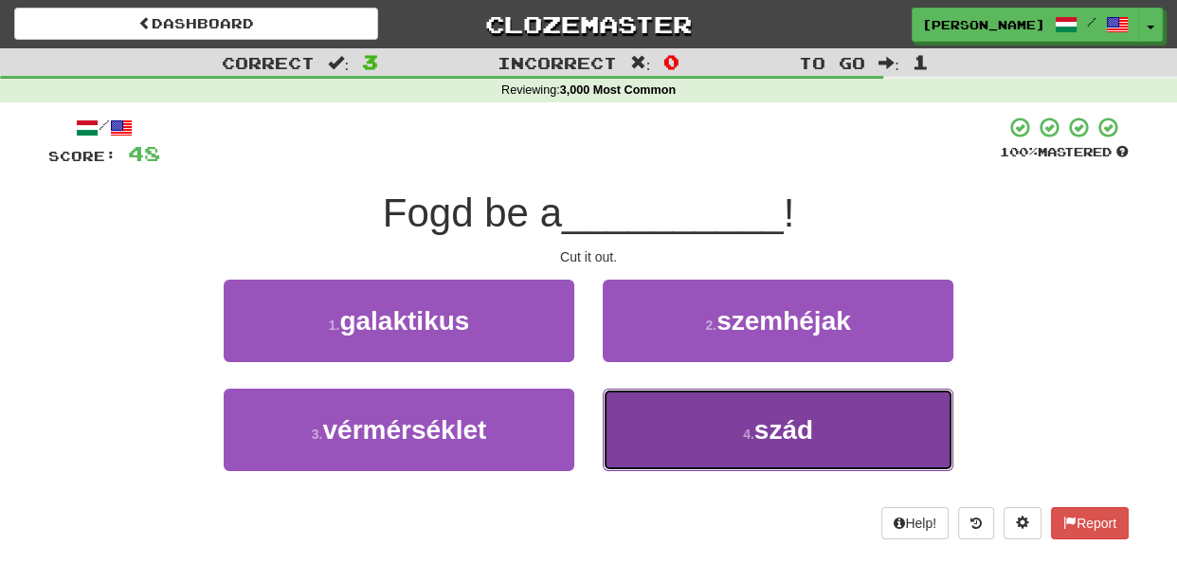
click at [641, 421] on button "4 . szád" at bounding box center [778, 430] width 351 height 82
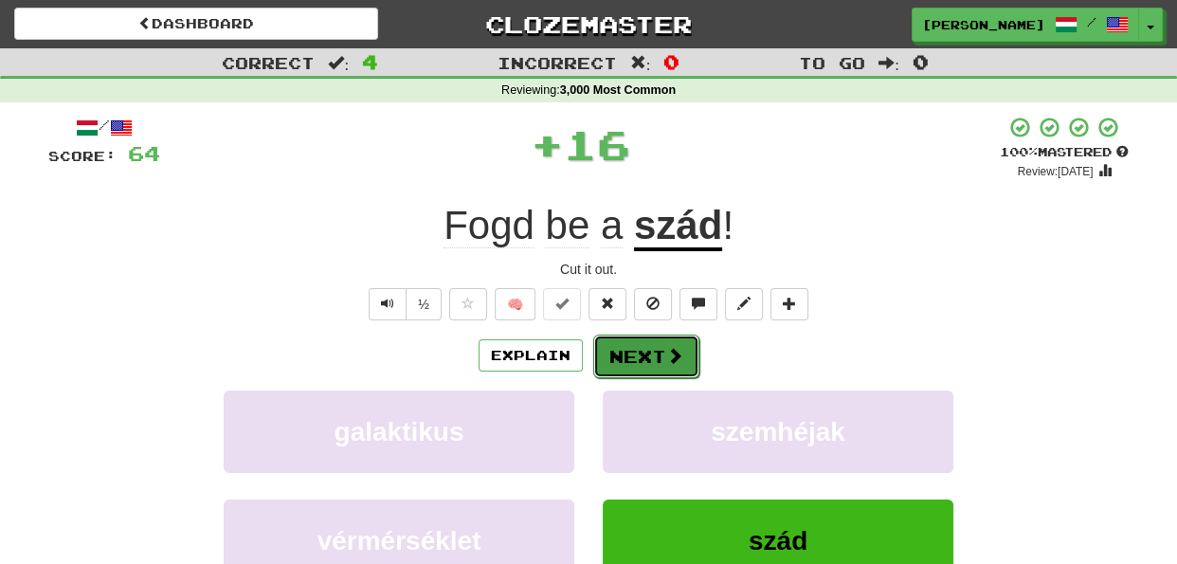
click at [650, 364] on button "Next" at bounding box center [646, 357] width 106 height 44
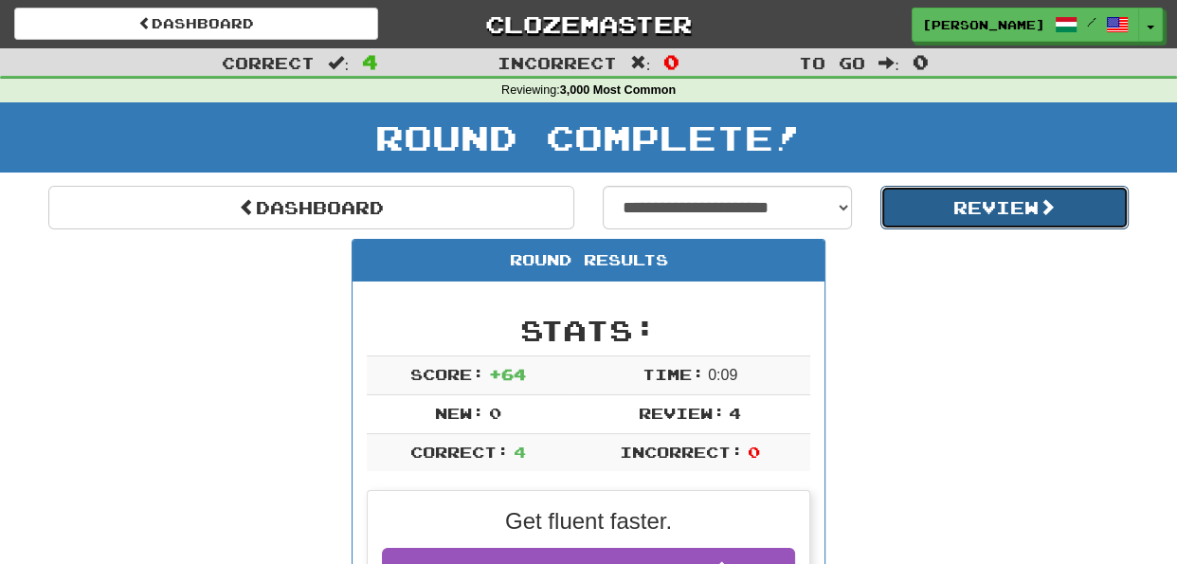
click at [954, 206] on button "Review" at bounding box center [1004, 208] width 249 height 44
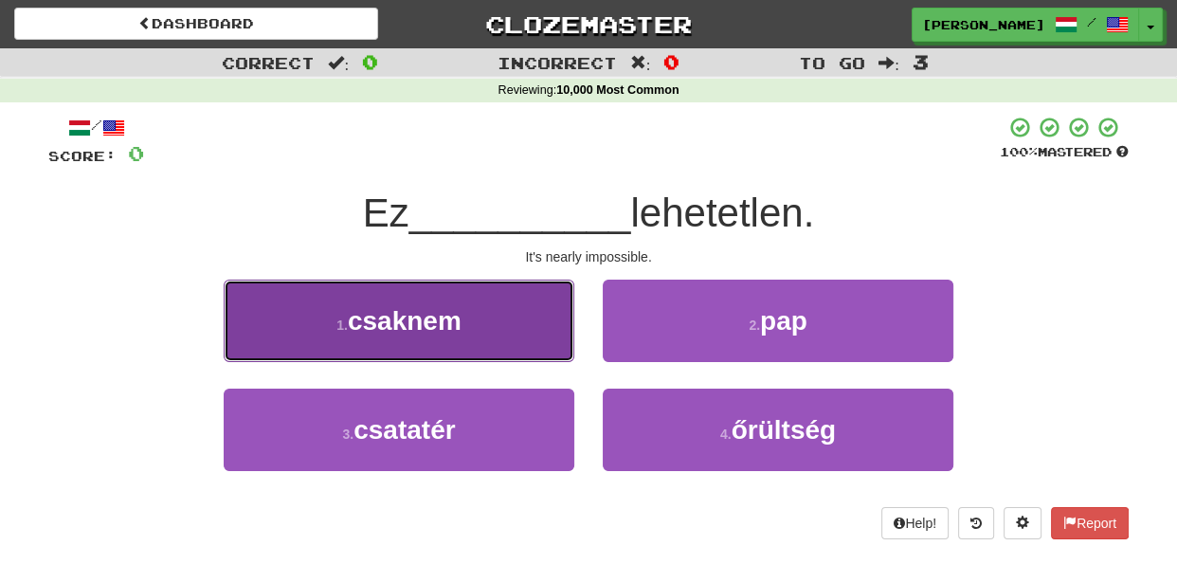
click at [544, 343] on button "1 . csaknem" at bounding box center [399, 321] width 351 height 82
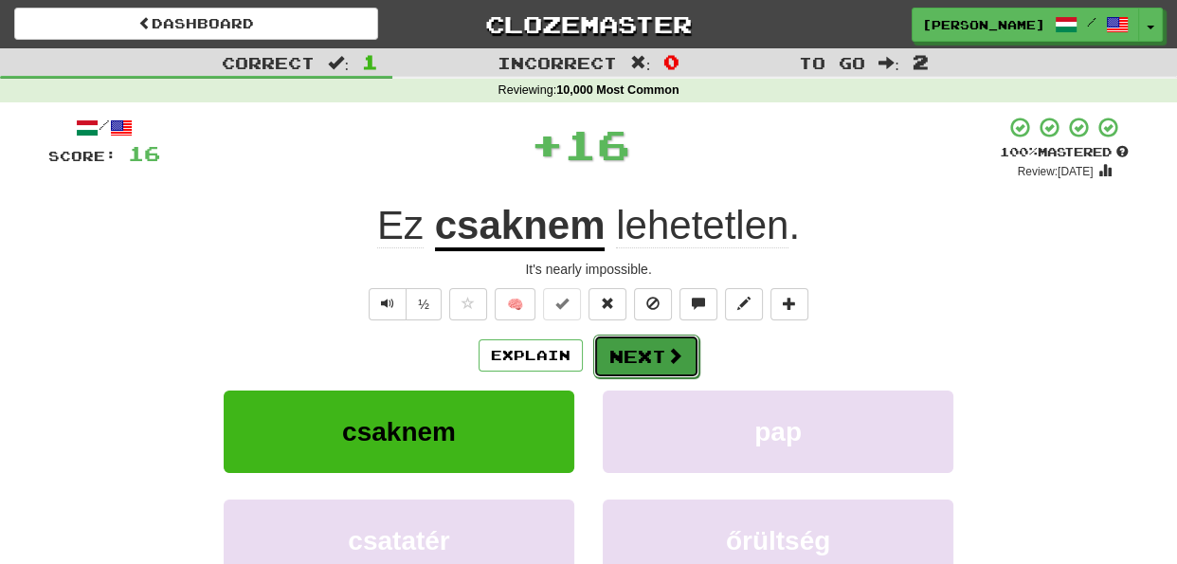
click at [637, 351] on button "Next" at bounding box center [646, 357] width 106 height 44
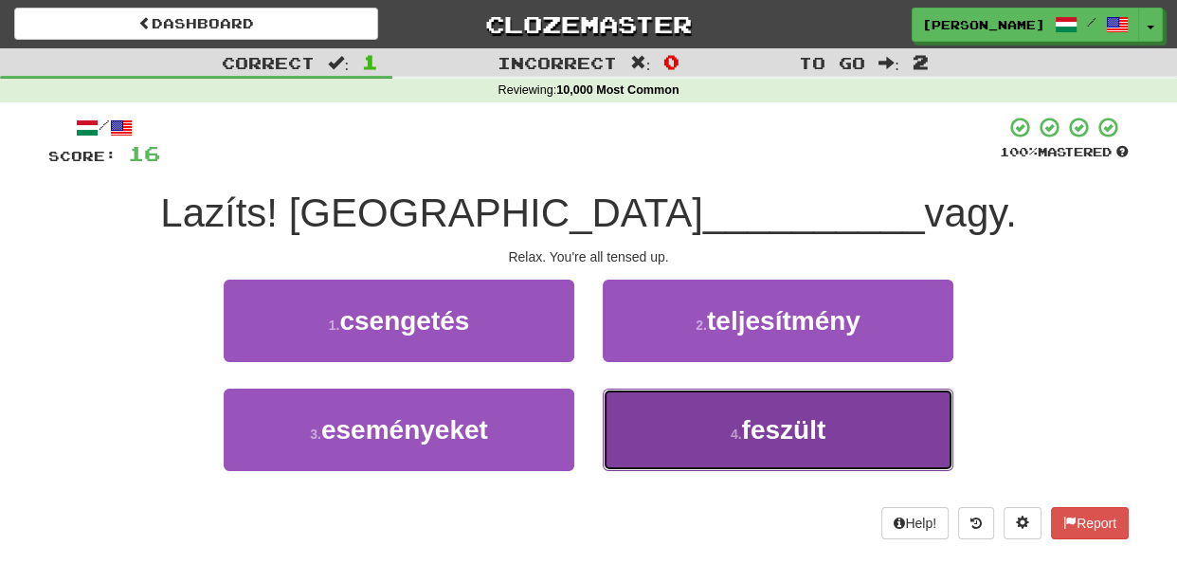
click at [647, 417] on button "4 . feszült" at bounding box center [778, 430] width 351 height 82
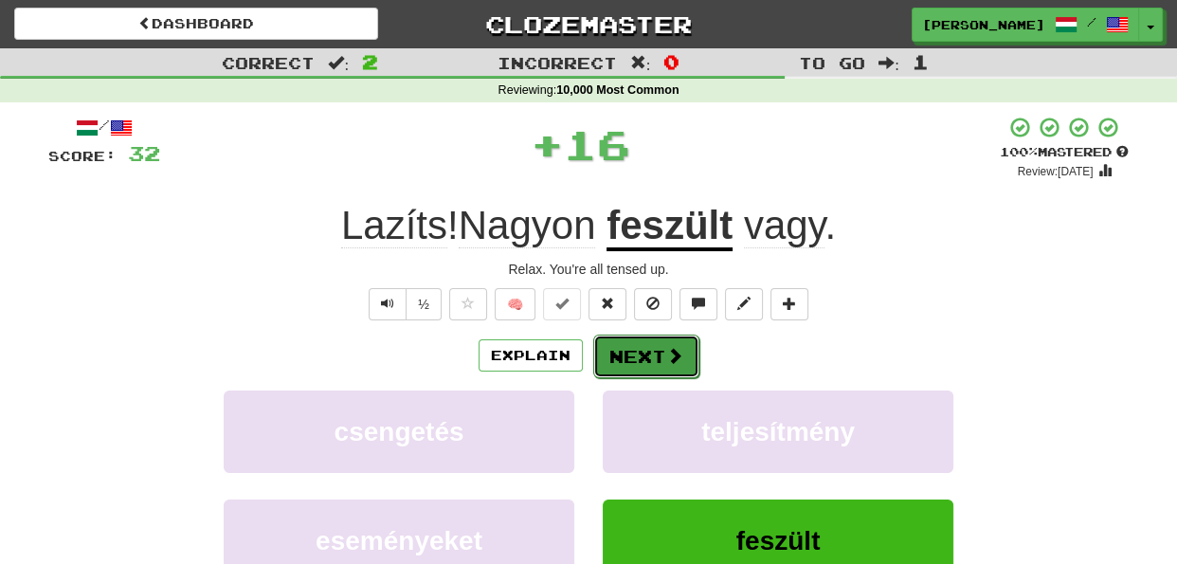
click at [629, 354] on button "Next" at bounding box center [646, 357] width 106 height 44
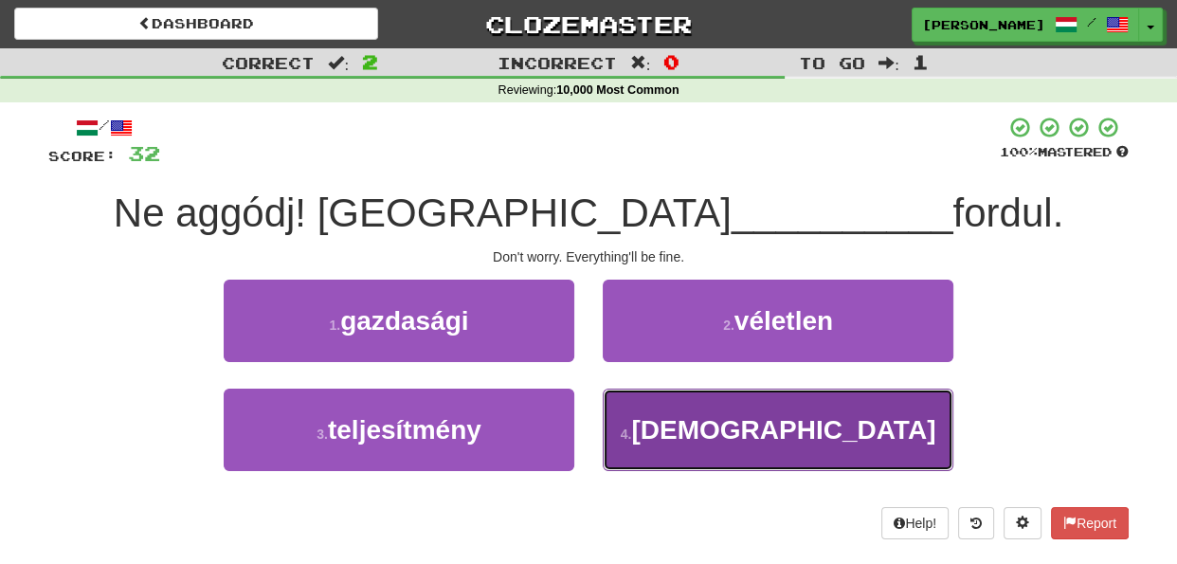
click at [668, 440] on button "4 . jóra" at bounding box center [778, 430] width 351 height 82
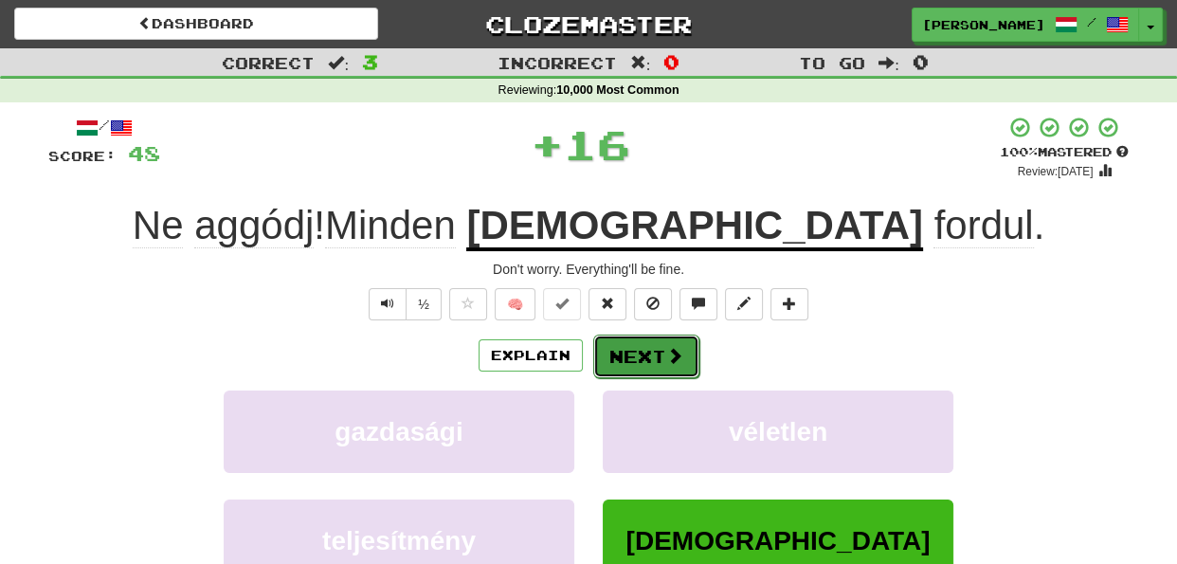
click at [623, 369] on button "Next" at bounding box center [646, 357] width 106 height 44
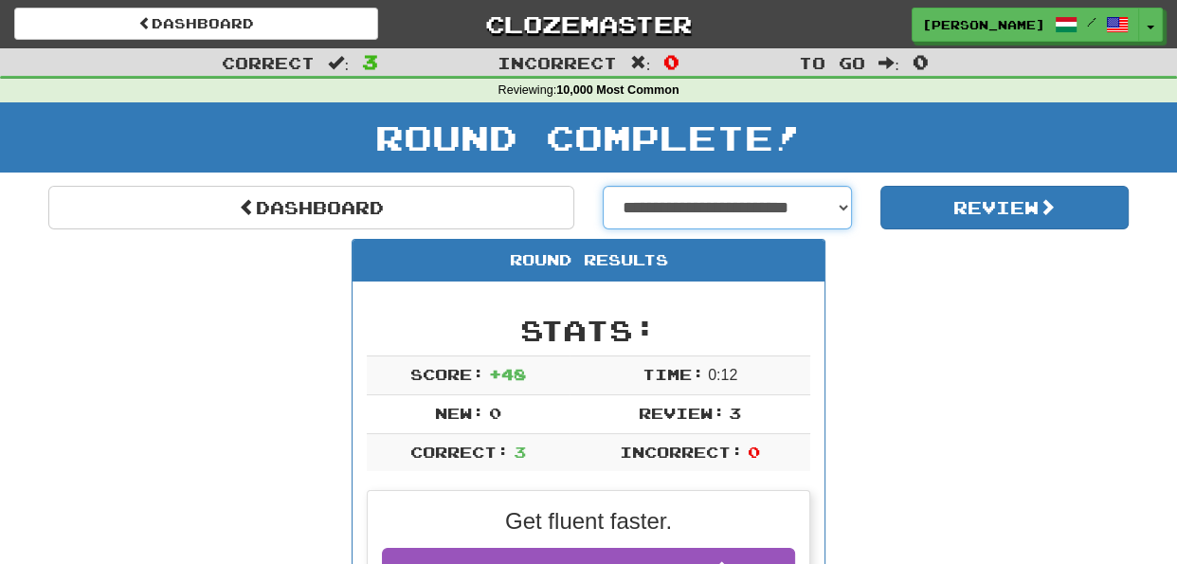
click at [844, 205] on select "**********" at bounding box center [727, 208] width 249 height 44
select select "**********"
click at [603, 186] on select "**********" at bounding box center [727, 208] width 249 height 44
select select "**********"
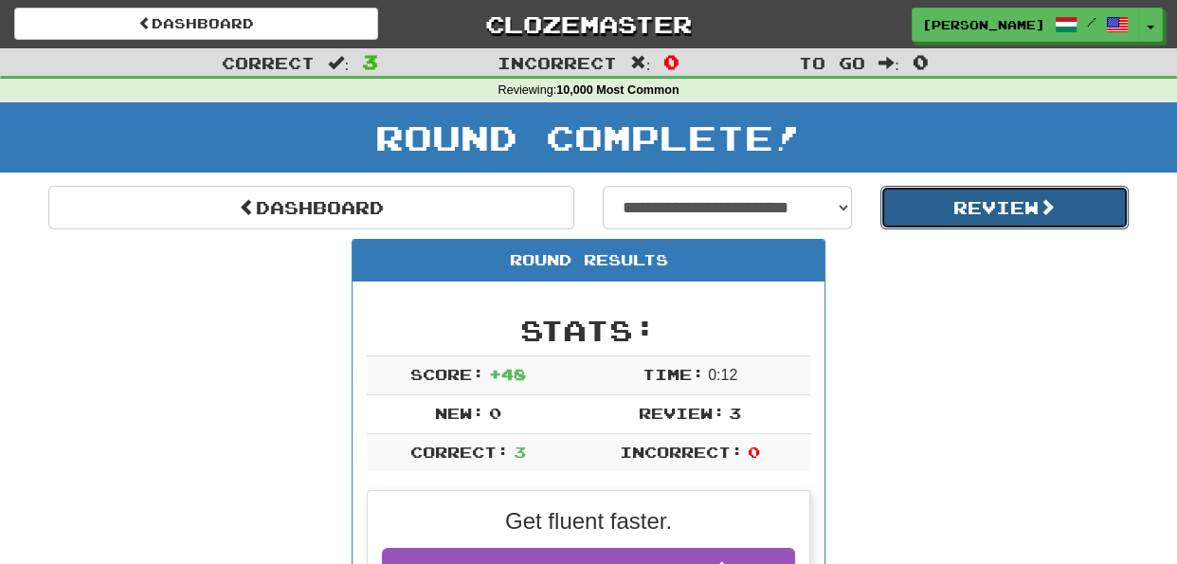
click at [944, 213] on button "Review" at bounding box center [1004, 208] width 249 height 44
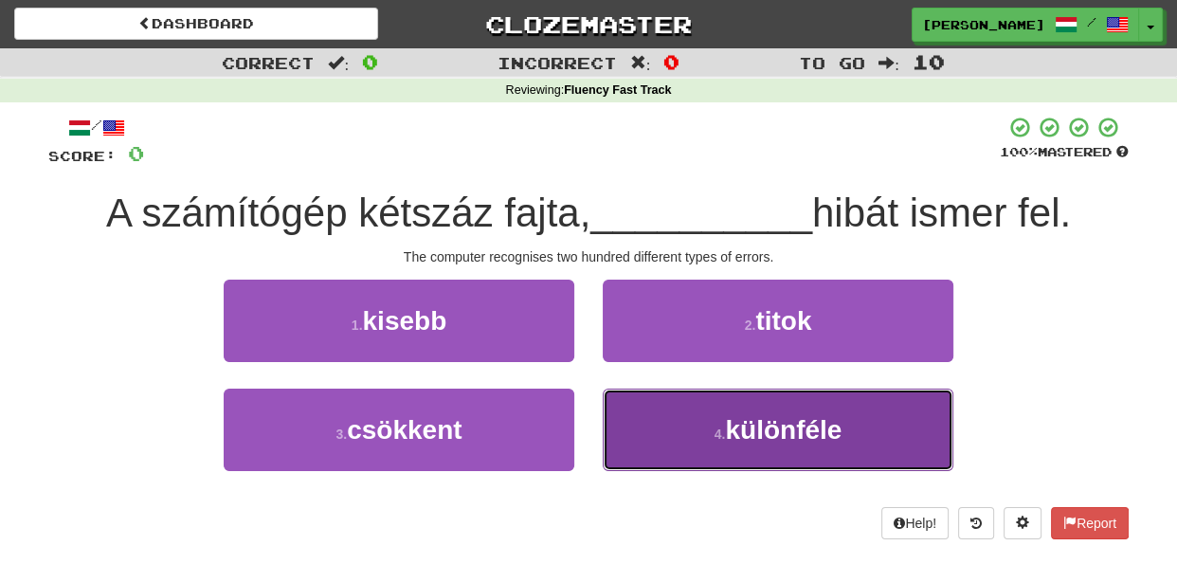
click at [644, 418] on button "4 . különféle" at bounding box center [778, 430] width 351 height 82
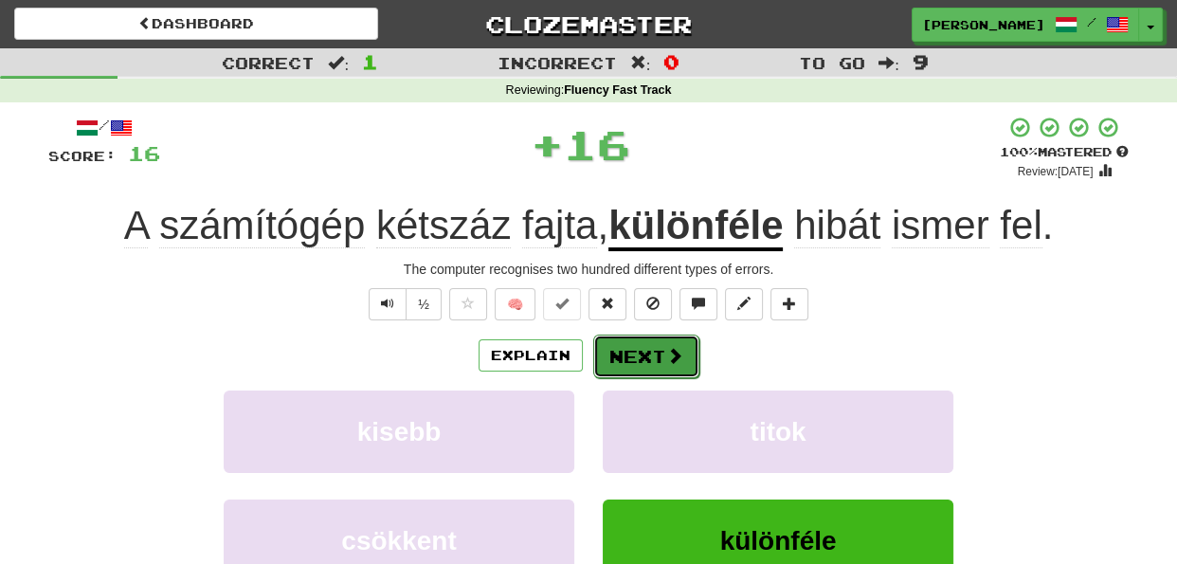
click at [642, 356] on button "Next" at bounding box center [646, 357] width 106 height 44
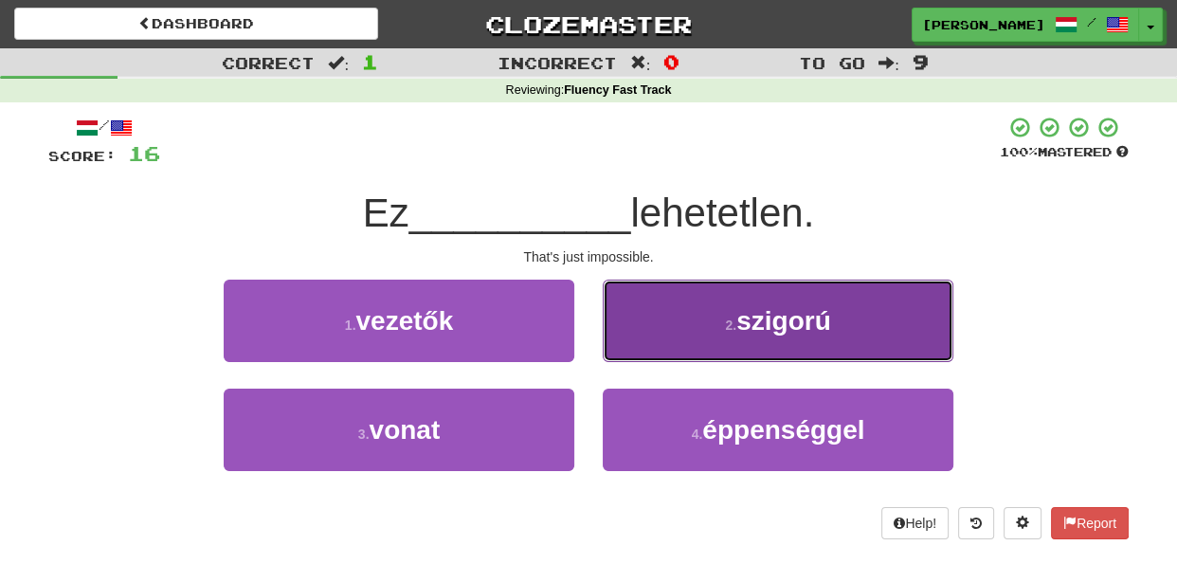
click at [649, 325] on button "2 . szigorú" at bounding box center [778, 321] width 351 height 82
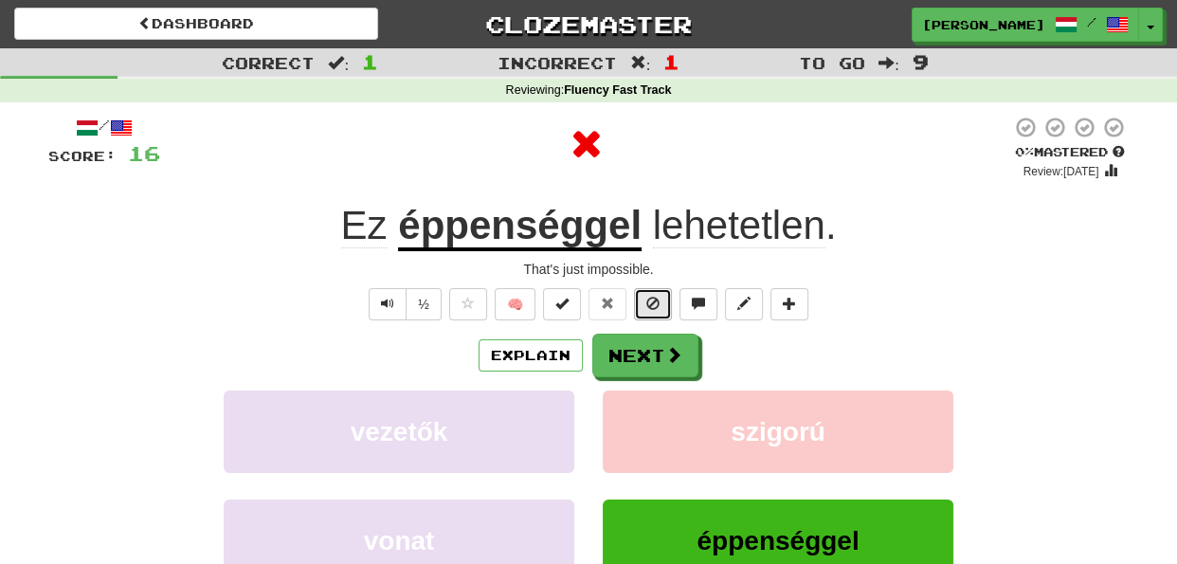
click at [650, 305] on span at bounding box center [652, 303] width 13 height 13
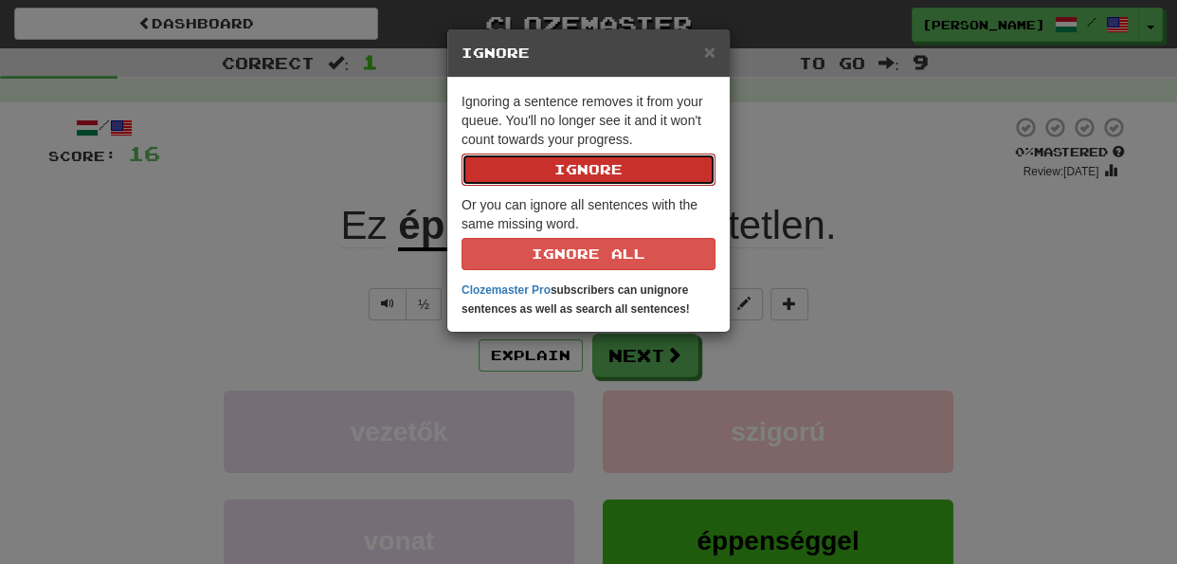
click at [599, 164] on button "Ignore" at bounding box center [588, 170] width 254 height 32
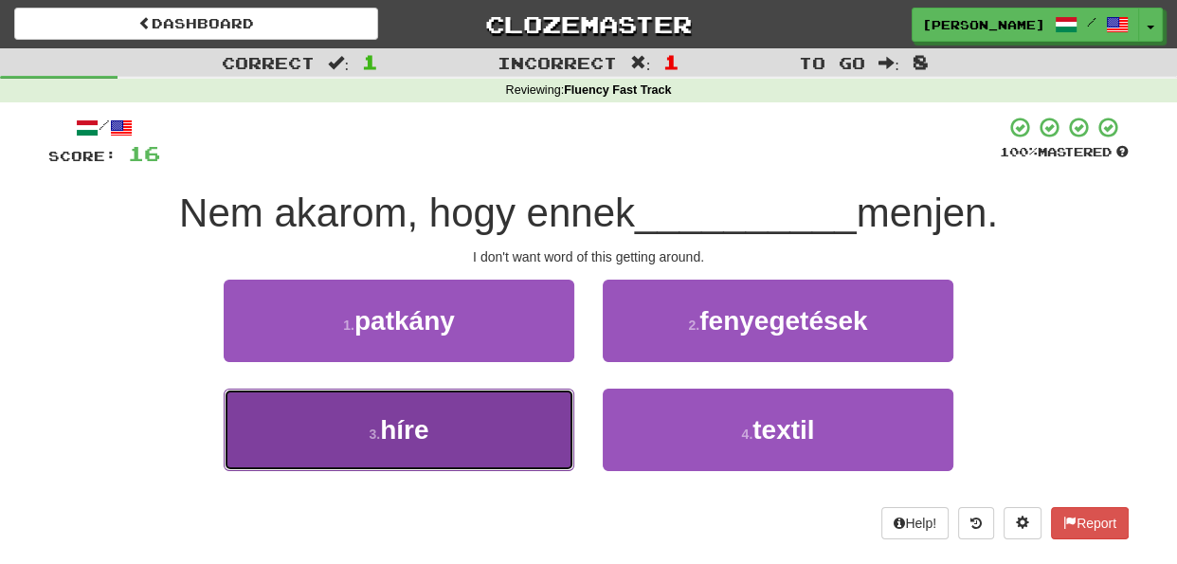
click at [554, 408] on button "3 . híre" at bounding box center [399, 430] width 351 height 82
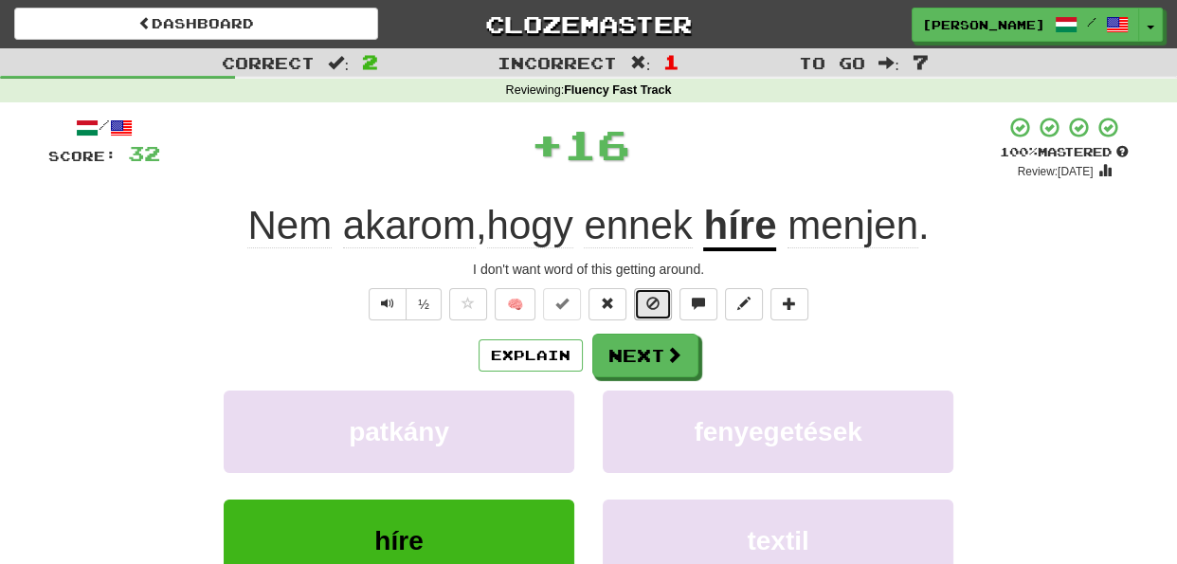
click at [650, 305] on span at bounding box center [652, 303] width 13 height 13
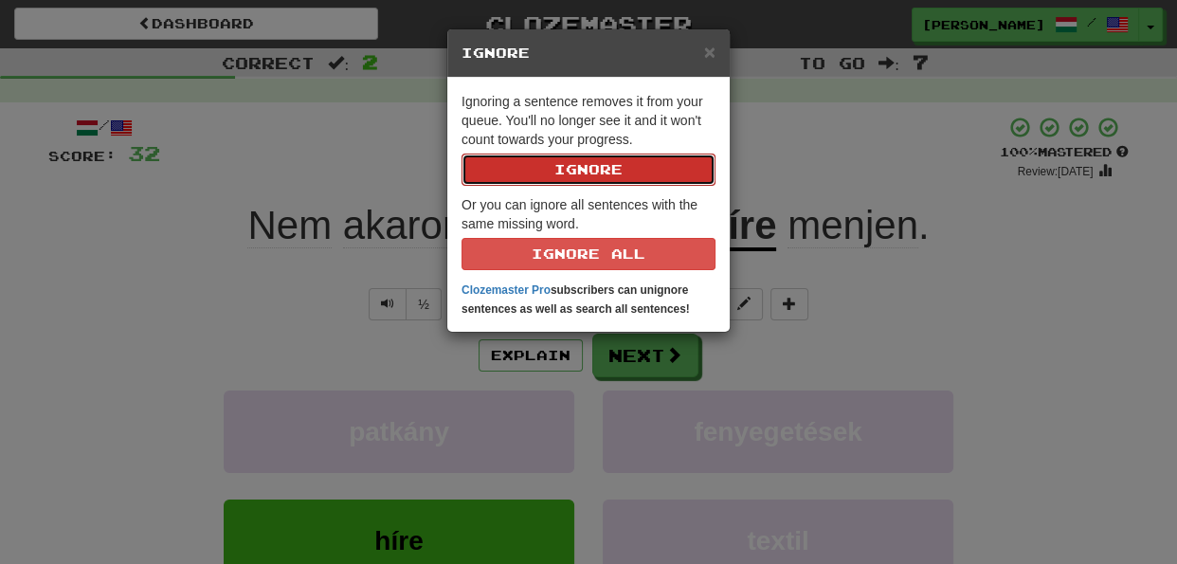
click at [611, 168] on button "Ignore" at bounding box center [588, 170] width 254 height 32
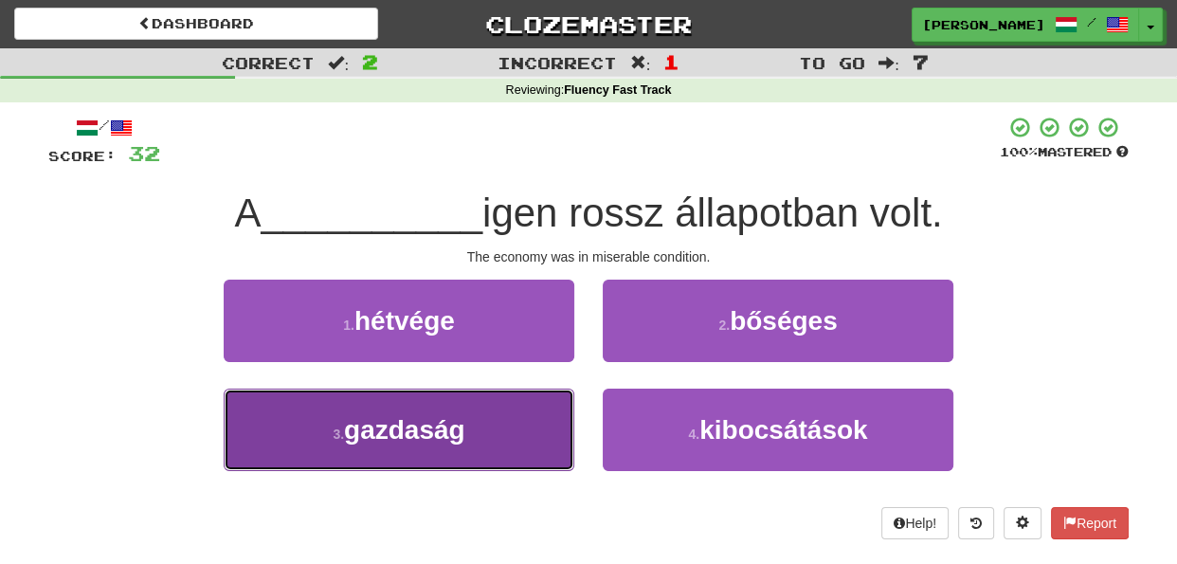
click at [533, 443] on button "3 . gazdaság" at bounding box center [399, 430] width 351 height 82
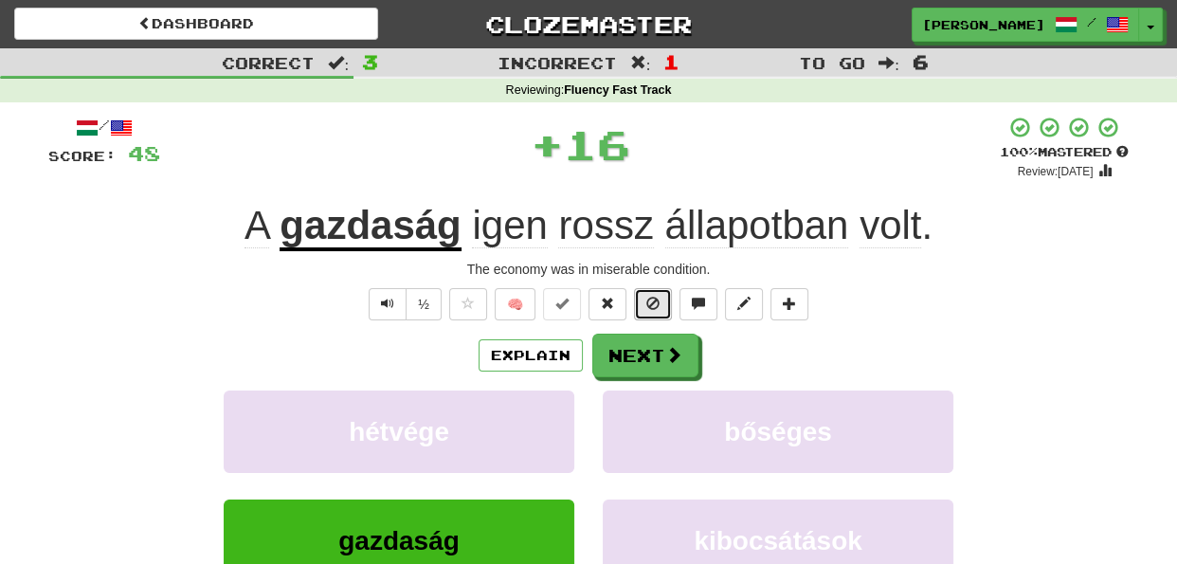
click at [639, 305] on button at bounding box center [653, 304] width 38 height 32
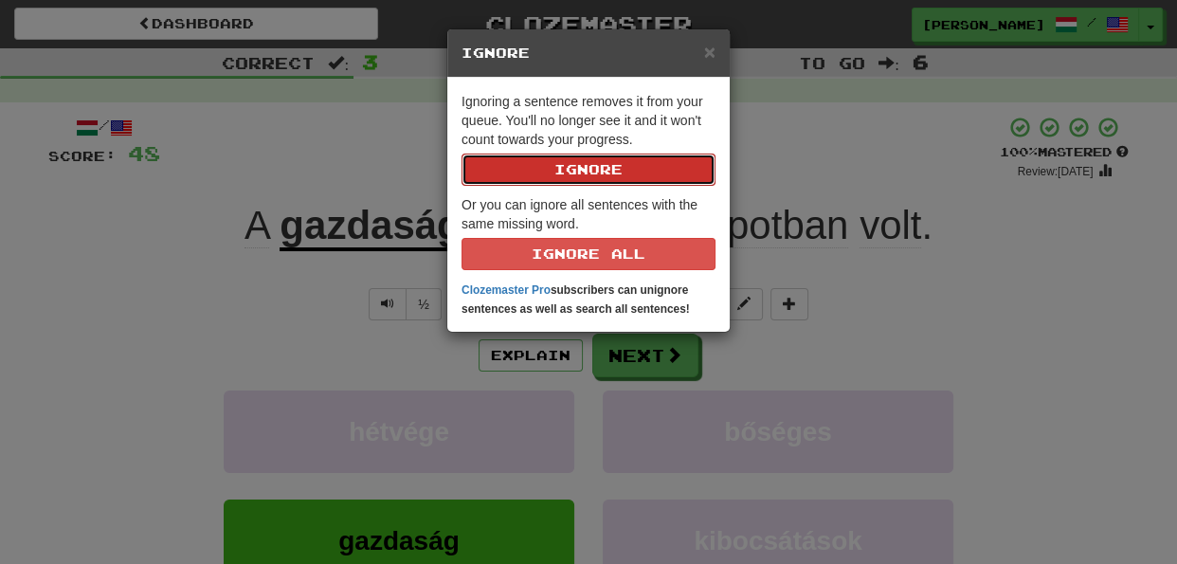
click at [631, 165] on button "Ignore" at bounding box center [588, 170] width 254 height 32
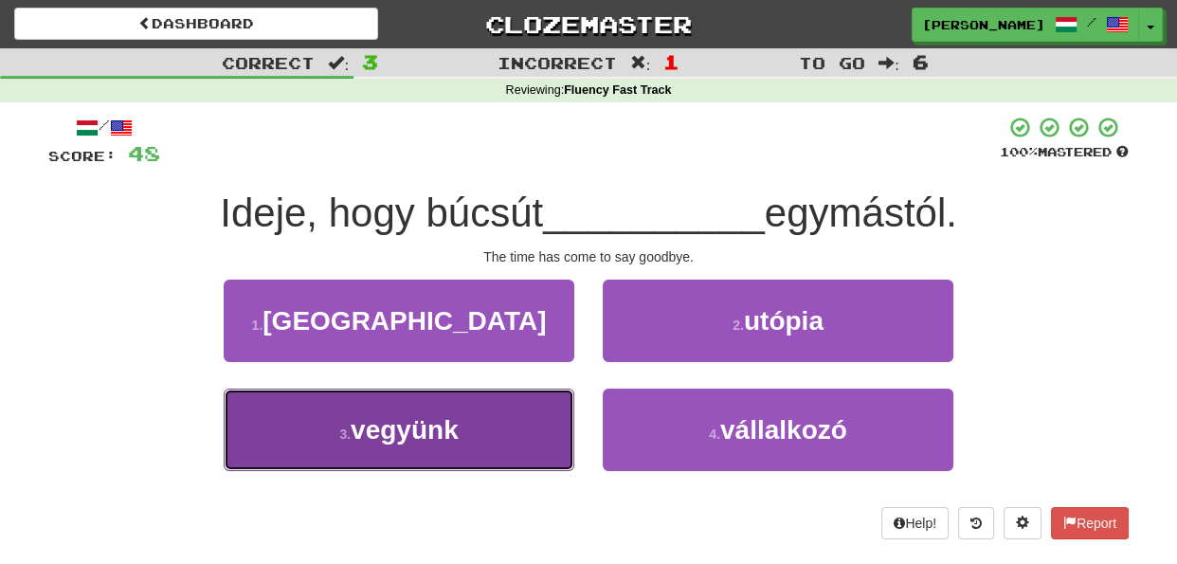
click at [559, 403] on button "3 . vegyünk" at bounding box center [399, 430] width 351 height 82
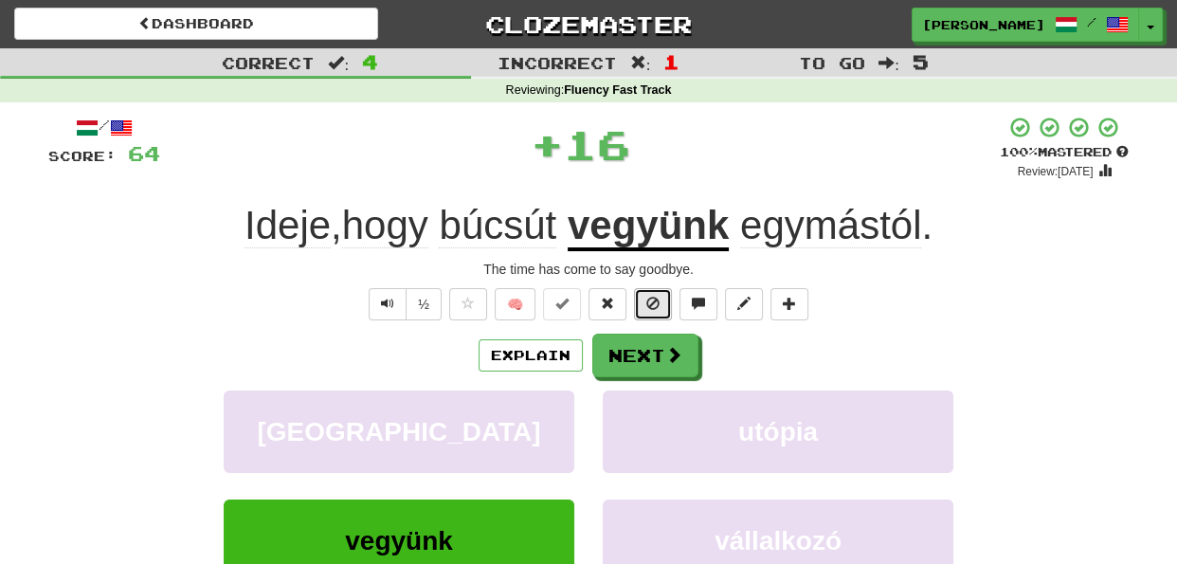
click at [646, 300] on span at bounding box center [652, 303] width 13 height 13
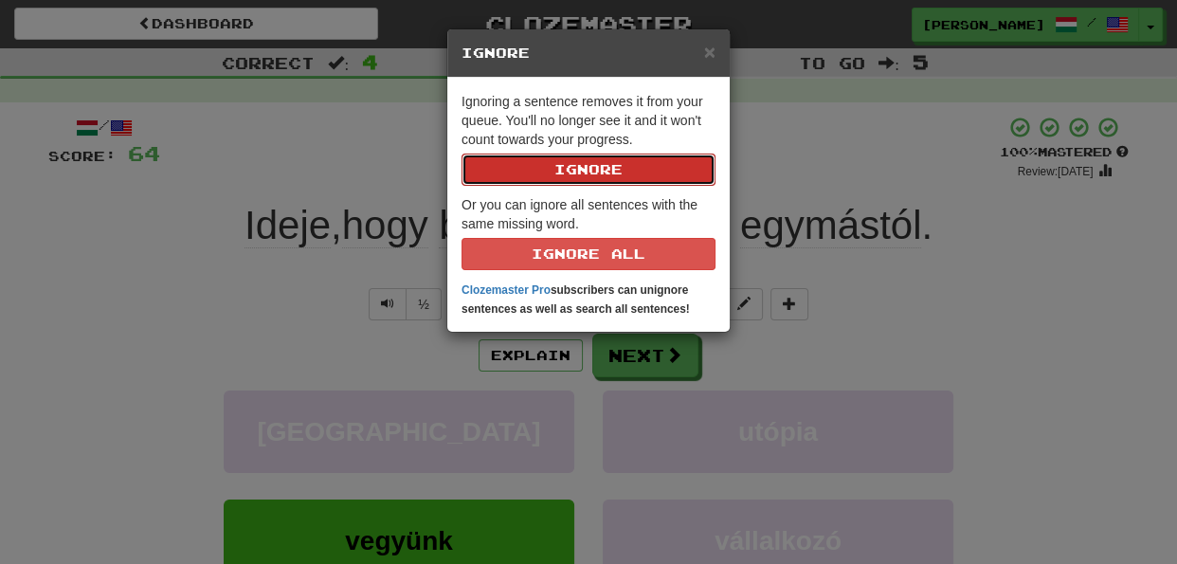
click at [595, 171] on button "Ignore" at bounding box center [588, 170] width 254 height 32
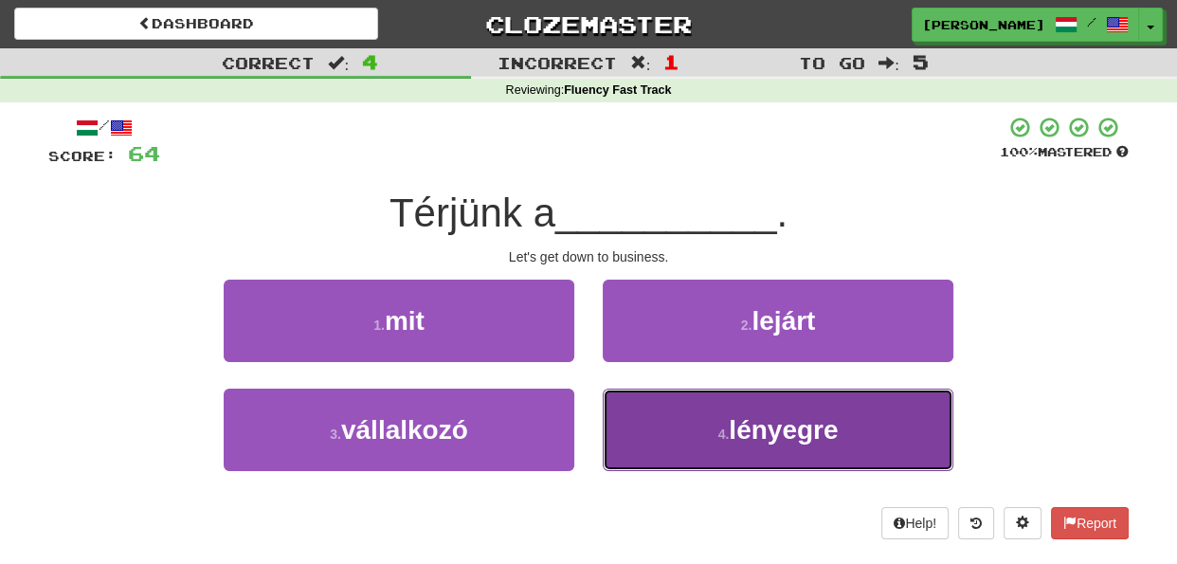
click at [657, 417] on button "4 . lényegre" at bounding box center [778, 430] width 351 height 82
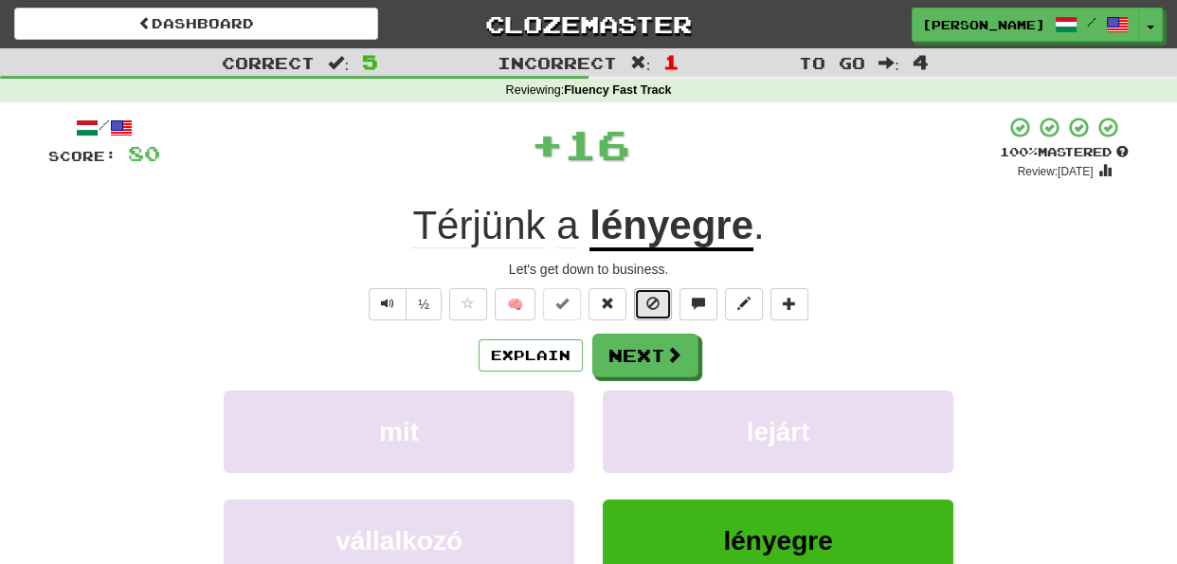
click at [657, 304] on span at bounding box center [652, 303] width 13 height 13
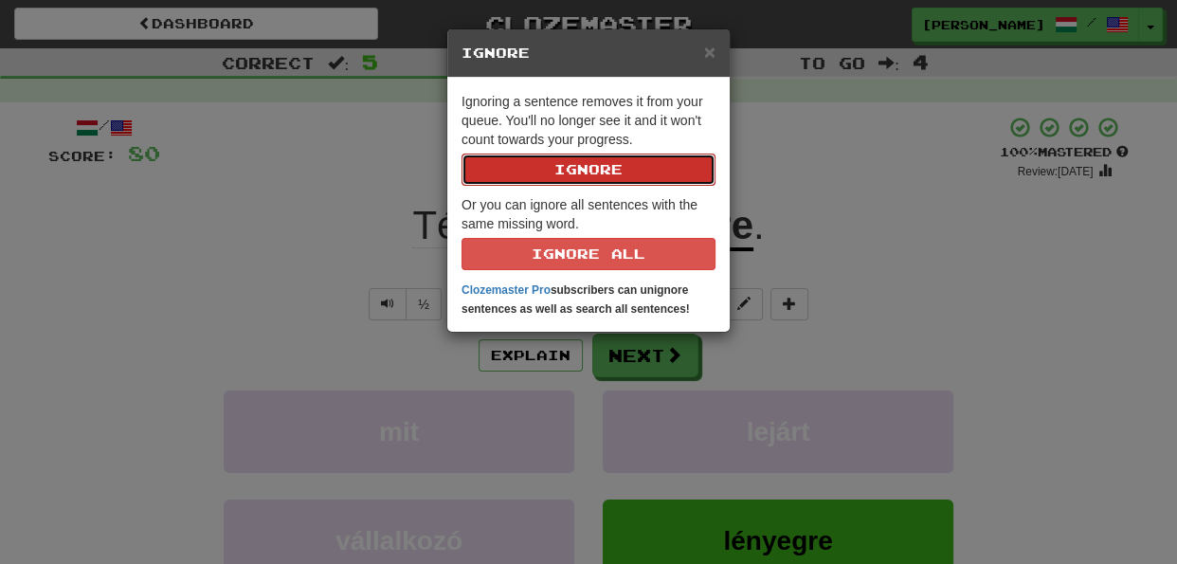
click at [596, 172] on button "Ignore" at bounding box center [588, 170] width 254 height 32
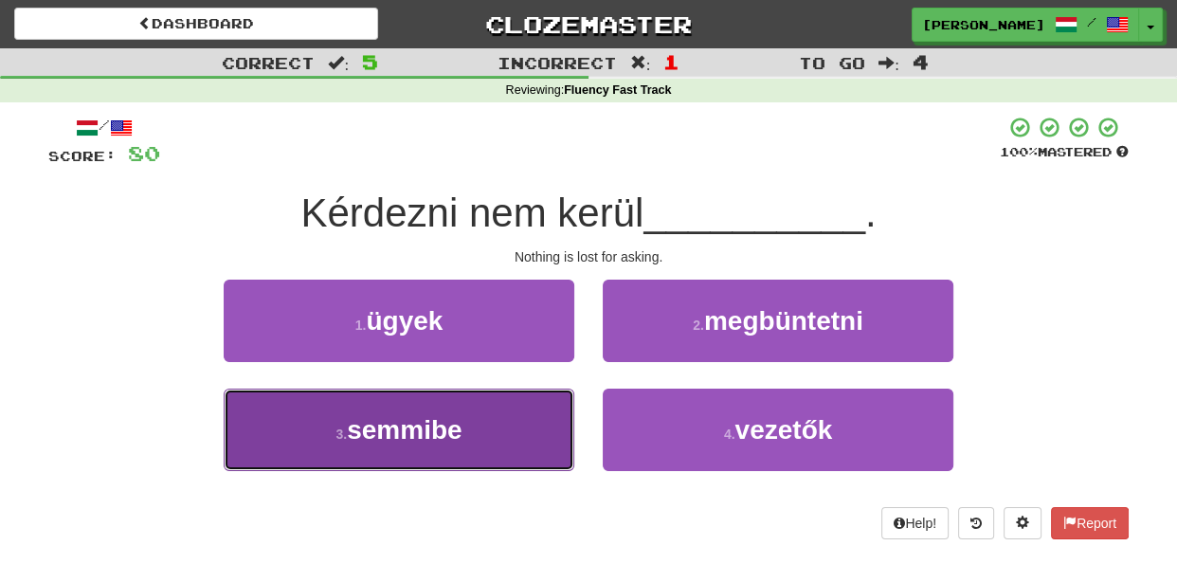
click at [523, 450] on button "3 . semmibe" at bounding box center [399, 430] width 351 height 82
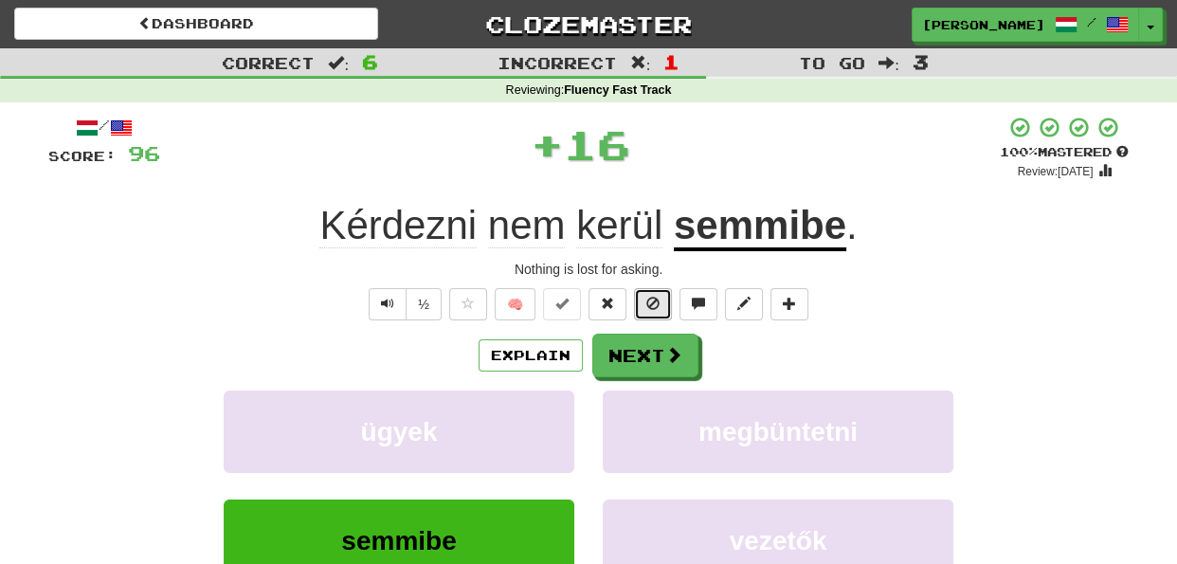
click at [643, 306] on button at bounding box center [653, 304] width 38 height 32
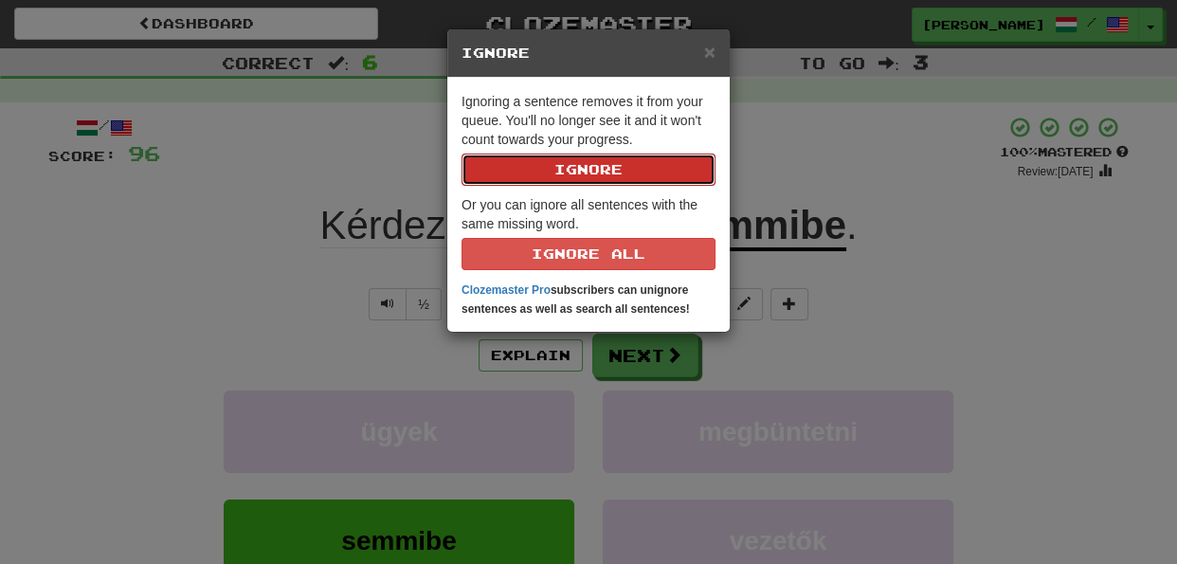
click at [596, 174] on button "Ignore" at bounding box center [588, 170] width 254 height 32
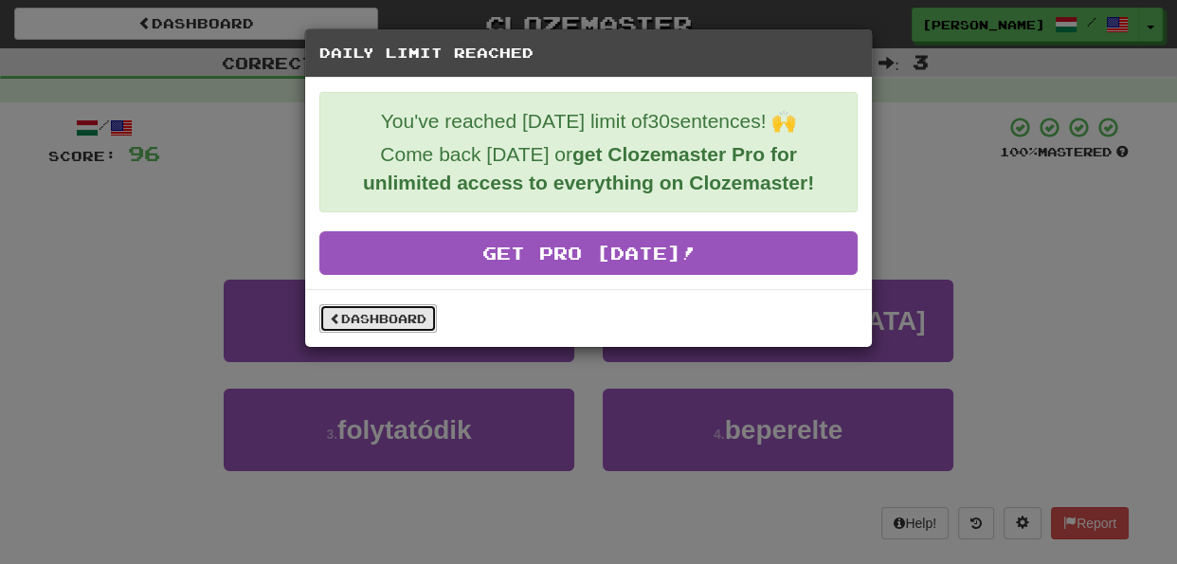
click at [411, 325] on link "Dashboard" at bounding box center [378, 318] width 118 height 28
